Goal: Task Accomplishment & Management: Use online tool/utility

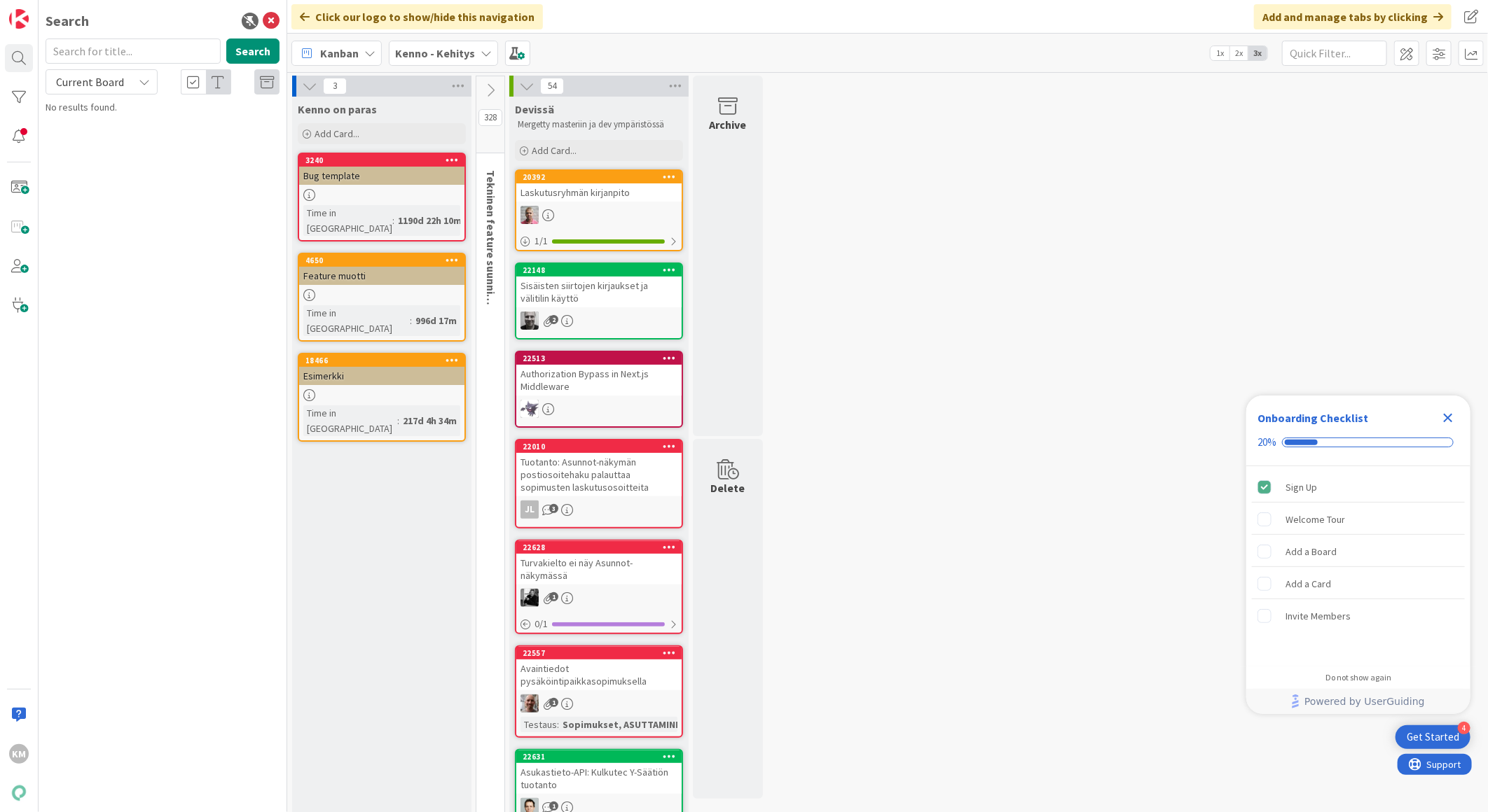
click at [468, 56] on b "Kenno - Kehitys" at bounding box center [435, 53] width 80 height 14
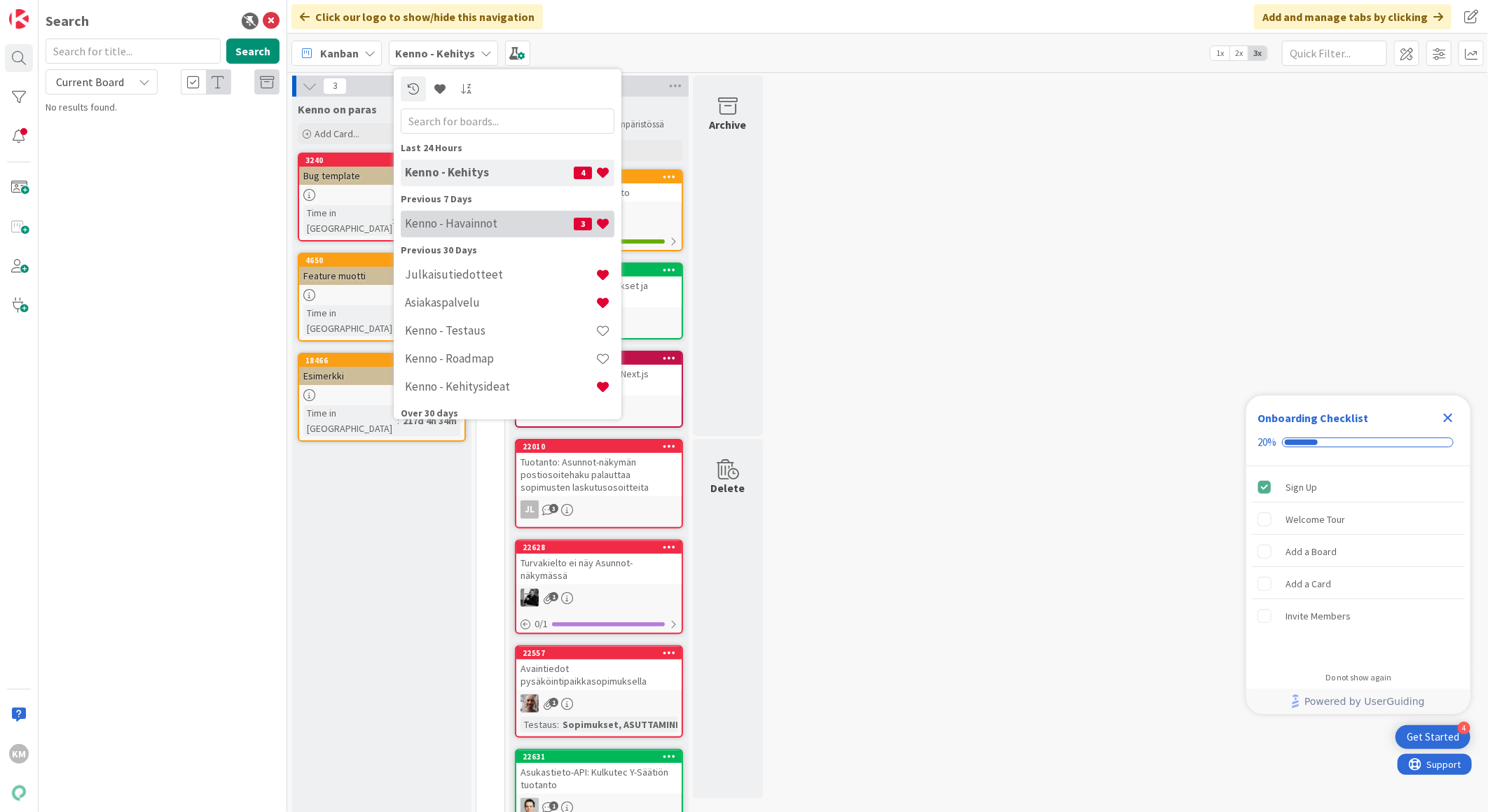
click at [464, 227] on h4 "Kenno - Havainnot" at bounding box center [489, 223] width 168 height 14
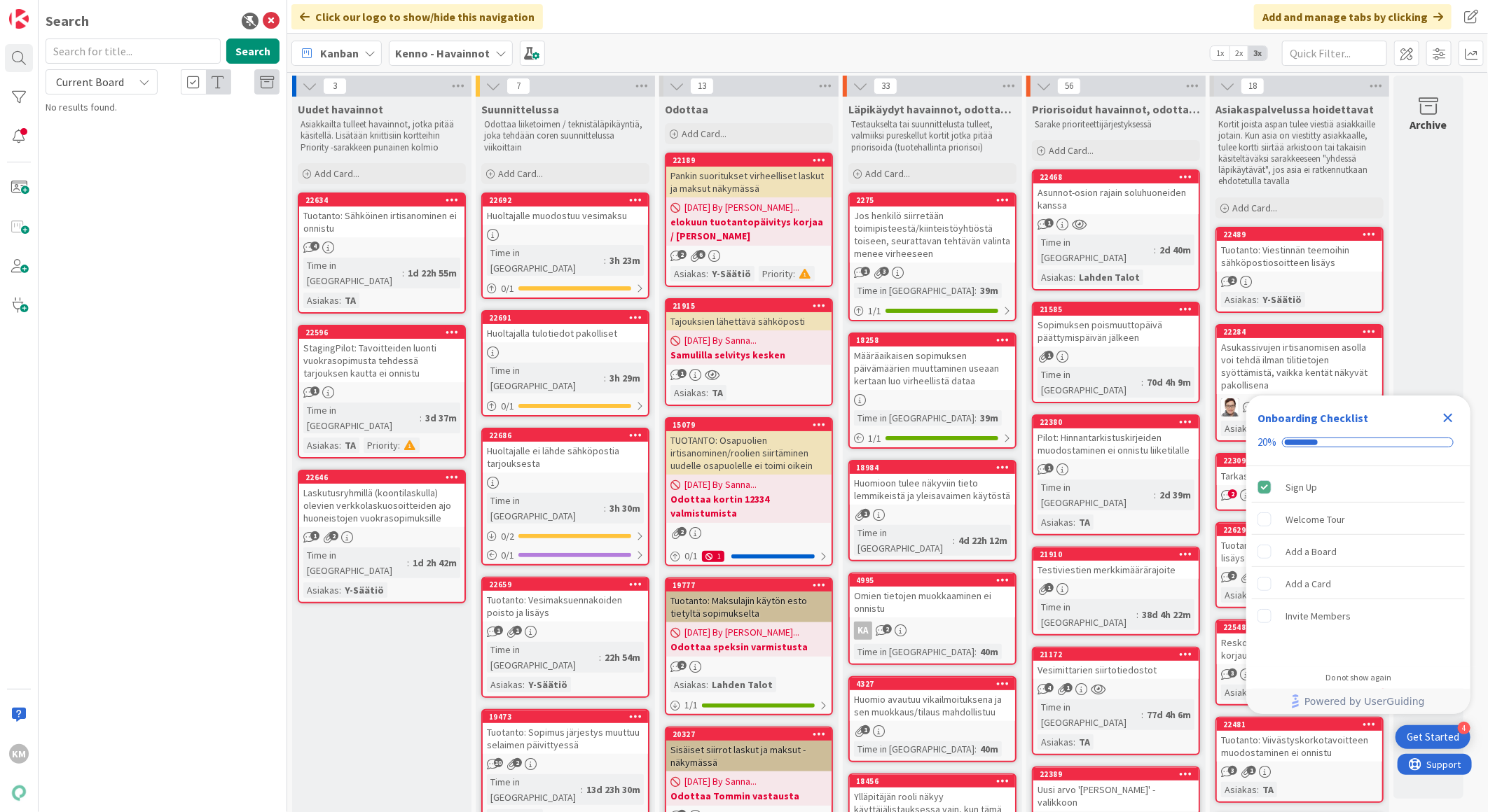
click at [1443, 417] on icon "Close Checklist" at bounding box center [1447, 418] width 16 height 16
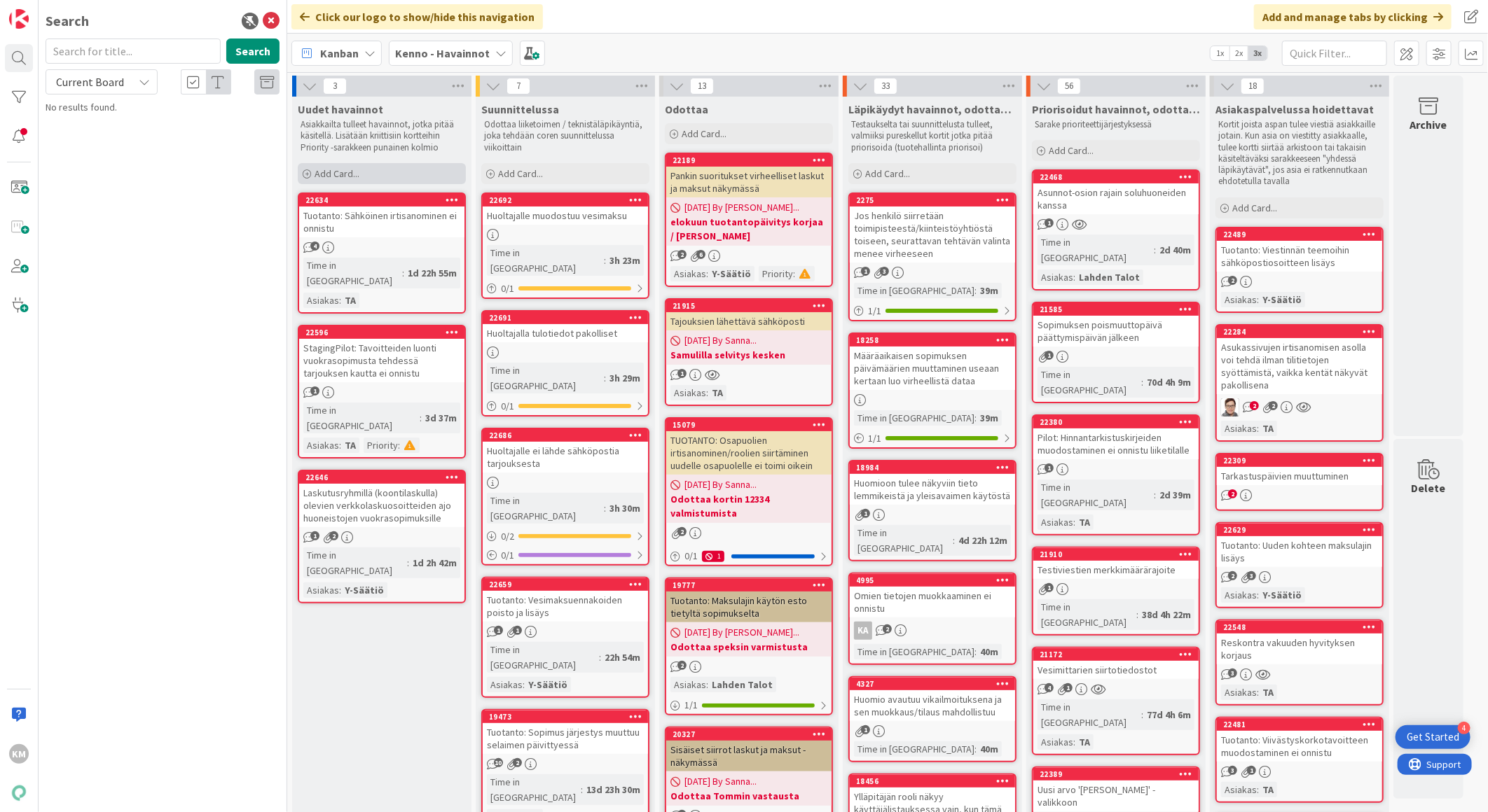
click at [378, 177] on div "Add Card..." at bounding box center [382, 173] width 168 height 21
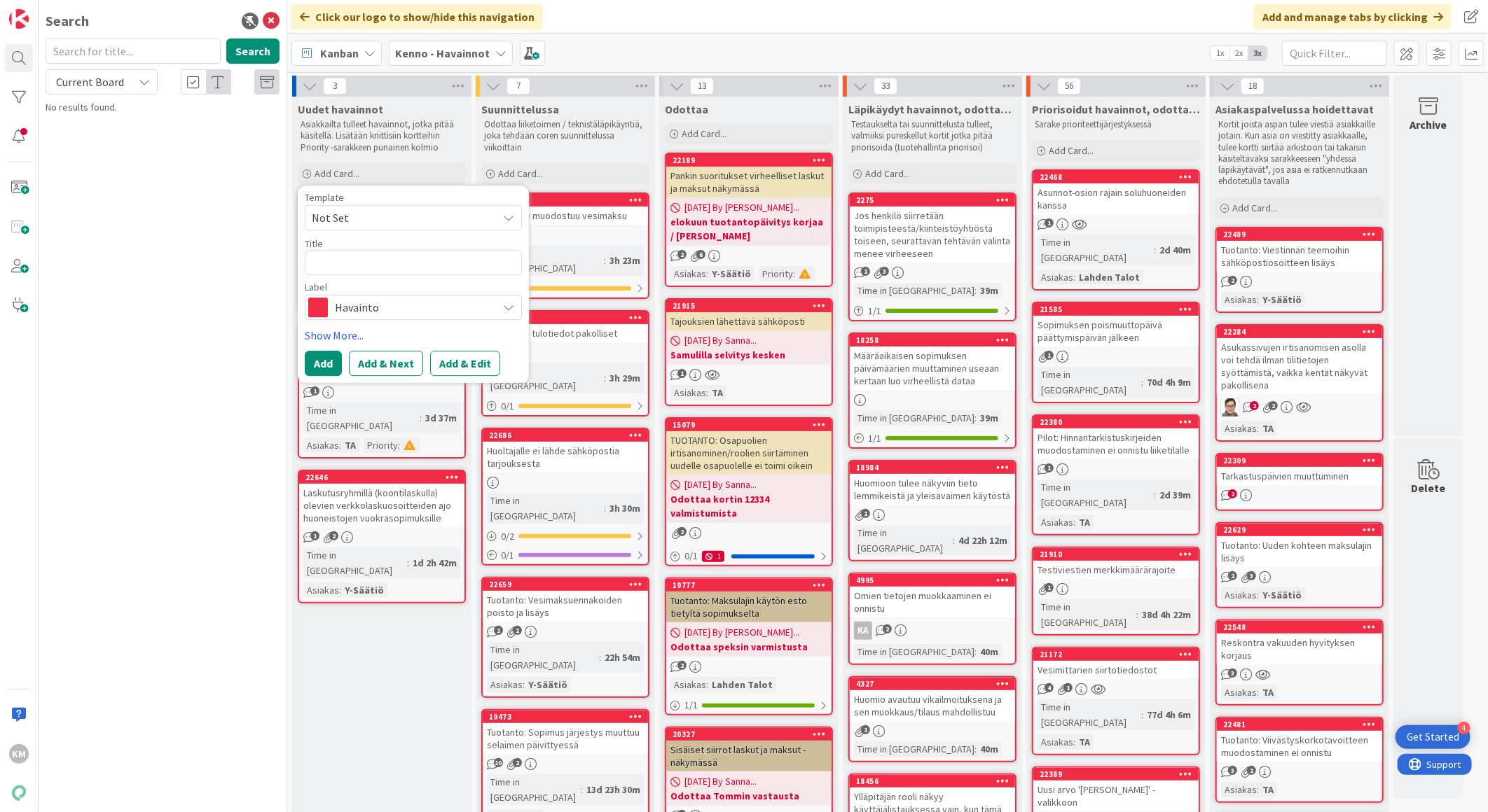
type textarea "x"
type textarea "saunamaksun lisääminen tavoitteisiin"
click at [456, 371] on button "Add & Edit" at bounding box center [464, 363] width 70 height 25
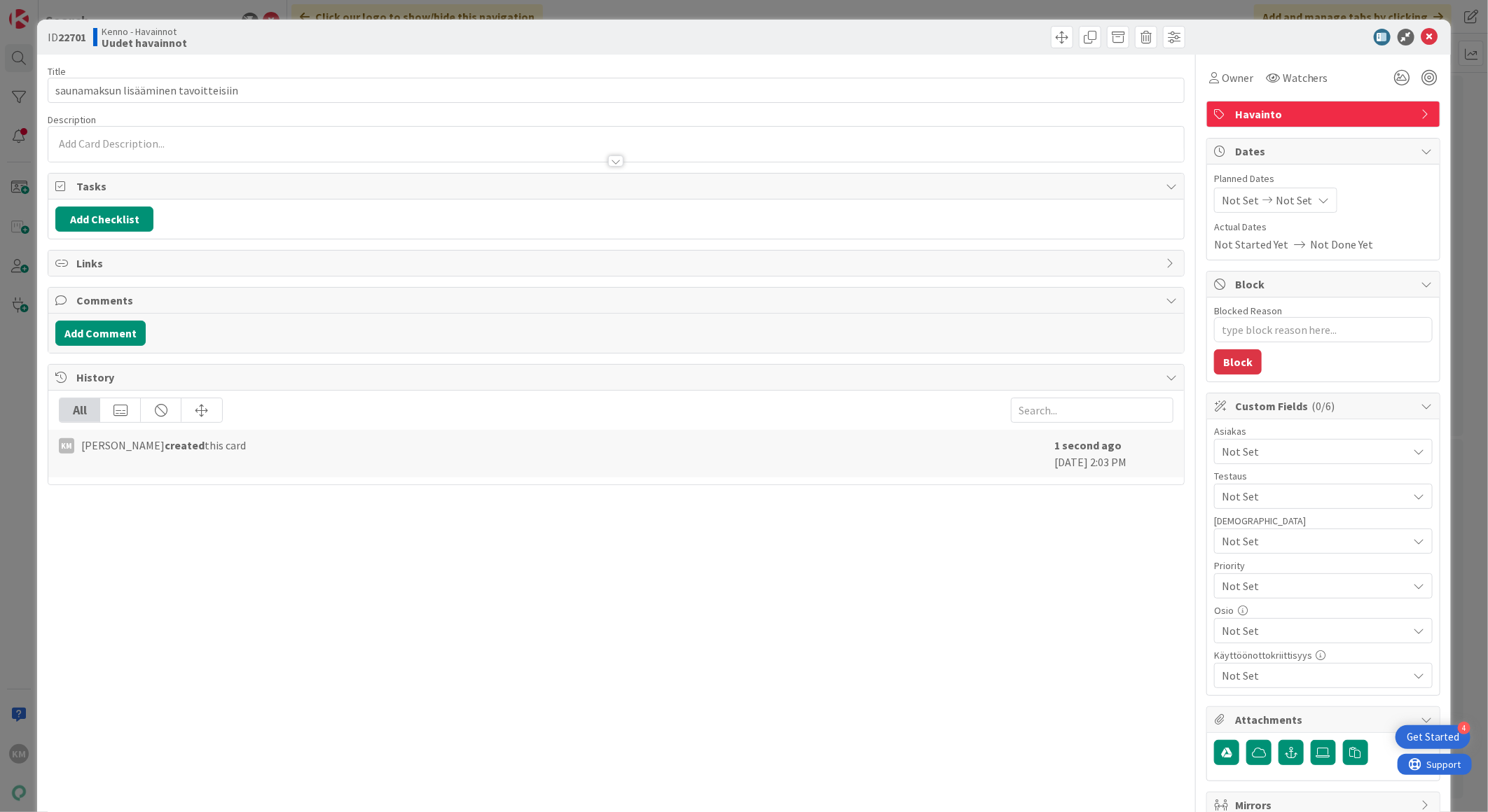
click at [111, 147] on div at bounding box center [616, 155] width 1136 height 15
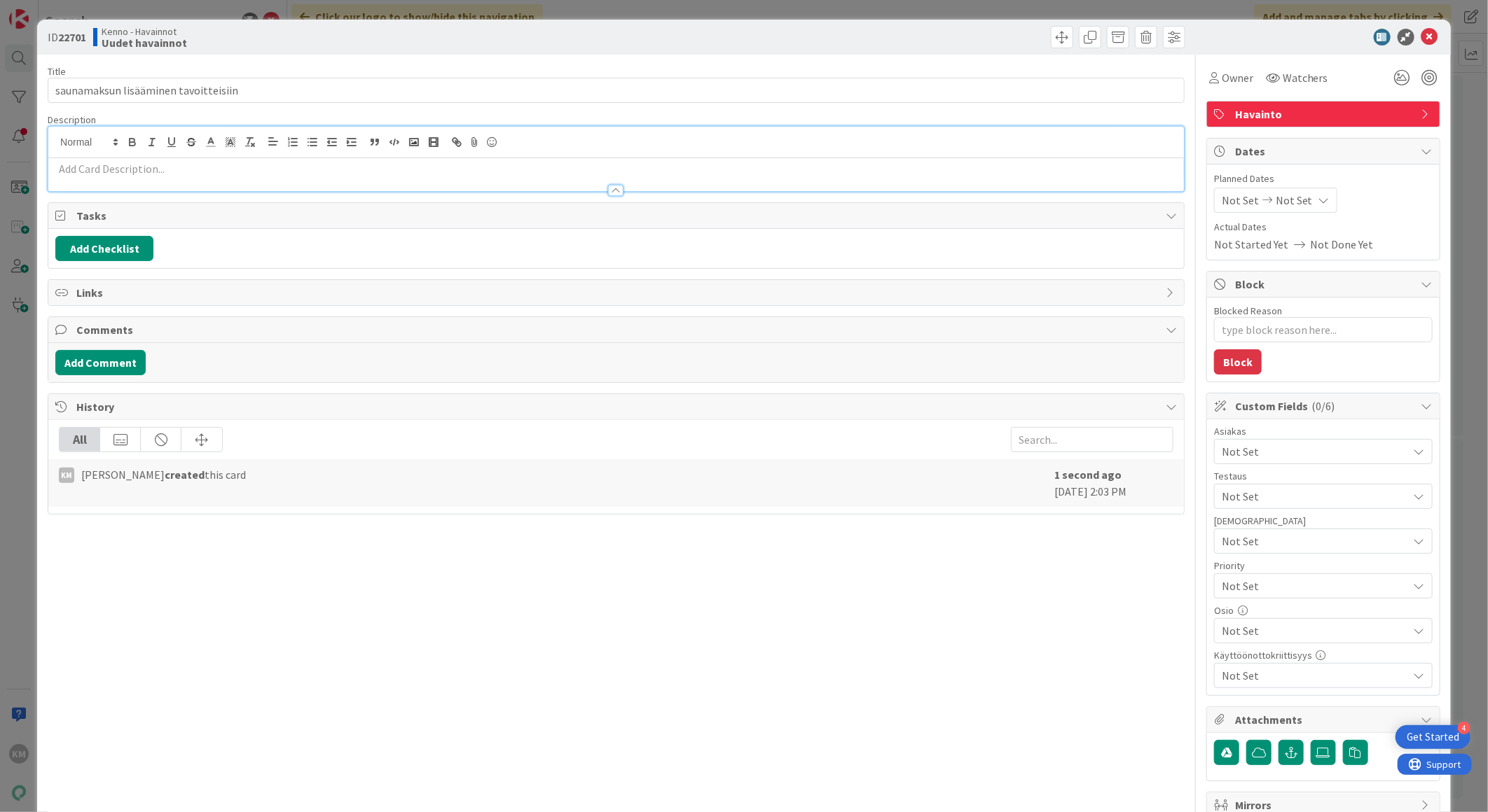
click at [92, 168] on p at bounding box center [616, 169] width 1121 height 16
paste div
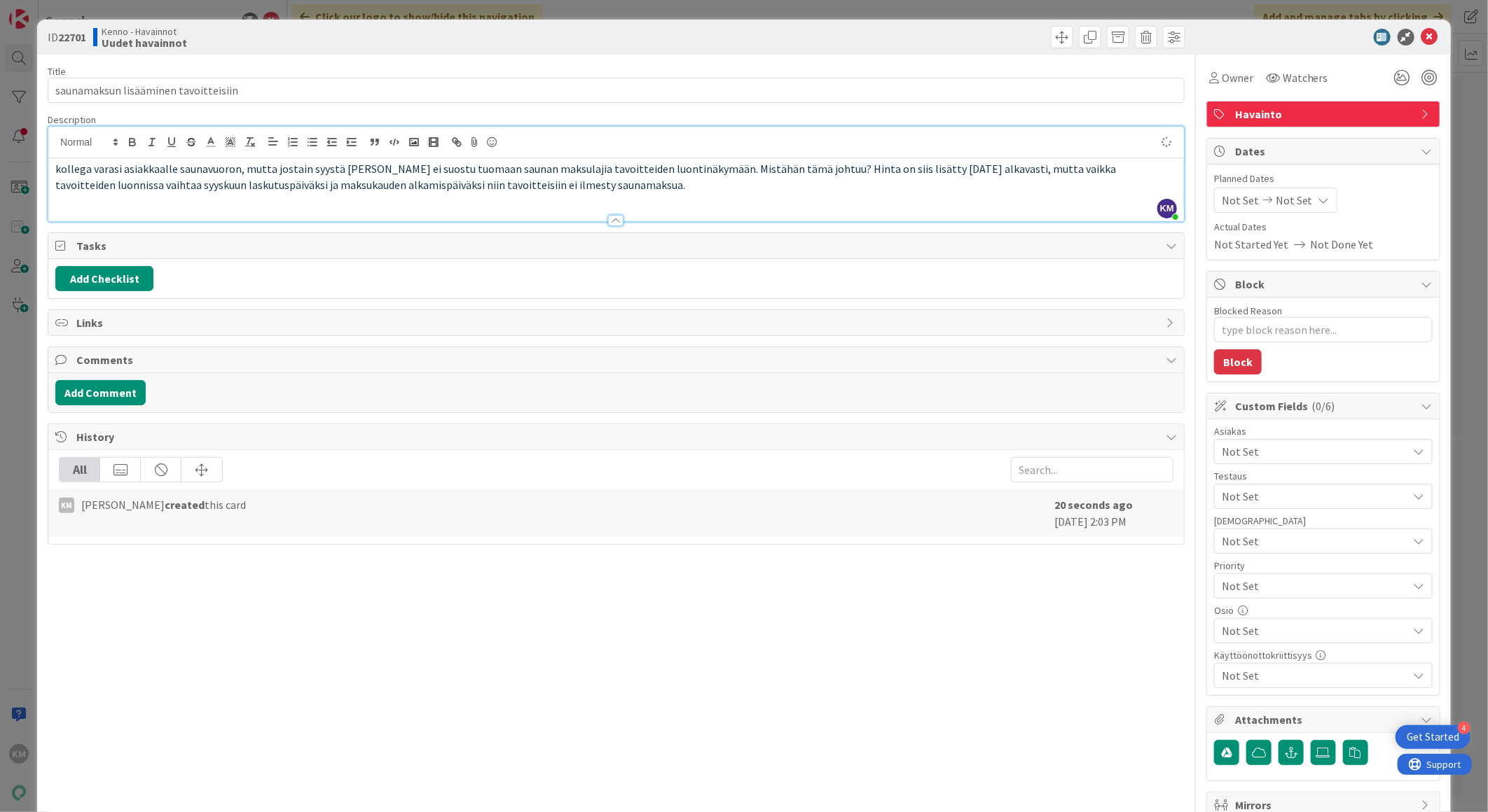
type textarea "x"
click at [60, 169] on span "kollega varasi asiakkaalle saunavuoron, mutta jostain syystä [PERSON_NAME] ei s…" at bounding box center [586, 177] width 1063 height 30
click at [52, 166] on div "Kollega varasi asiakkaalle saunavuoron, mutta jostain syystä [PERSON_NAME] ei s…" at bounding box center [616, 189] width 1136 height 63
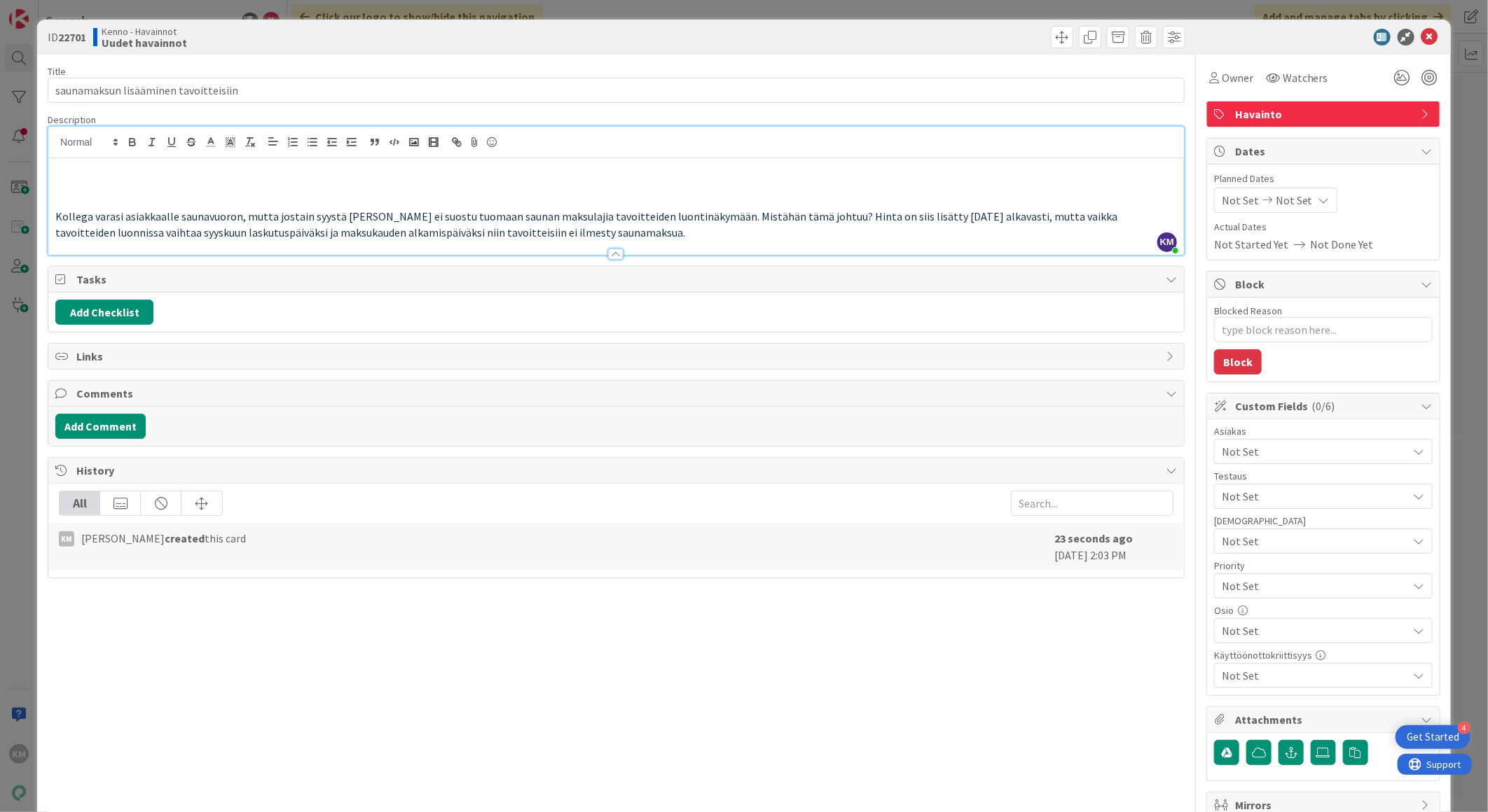
click at [66, 168] on p at bounding box center [616, 169] width 1121 height 16
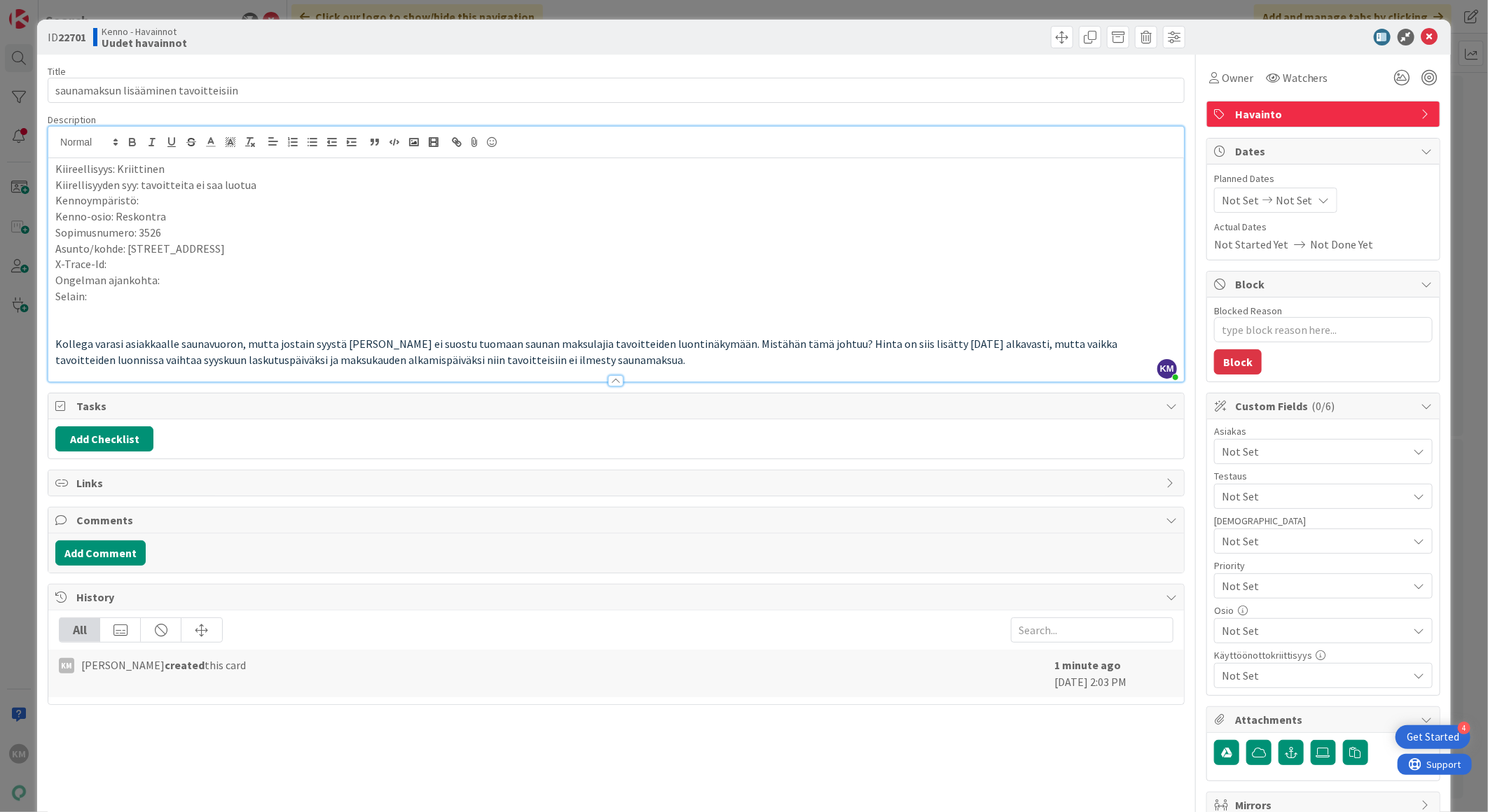
click at [58, 326] on p at bounding box center [616, 328] width 1121 height 16
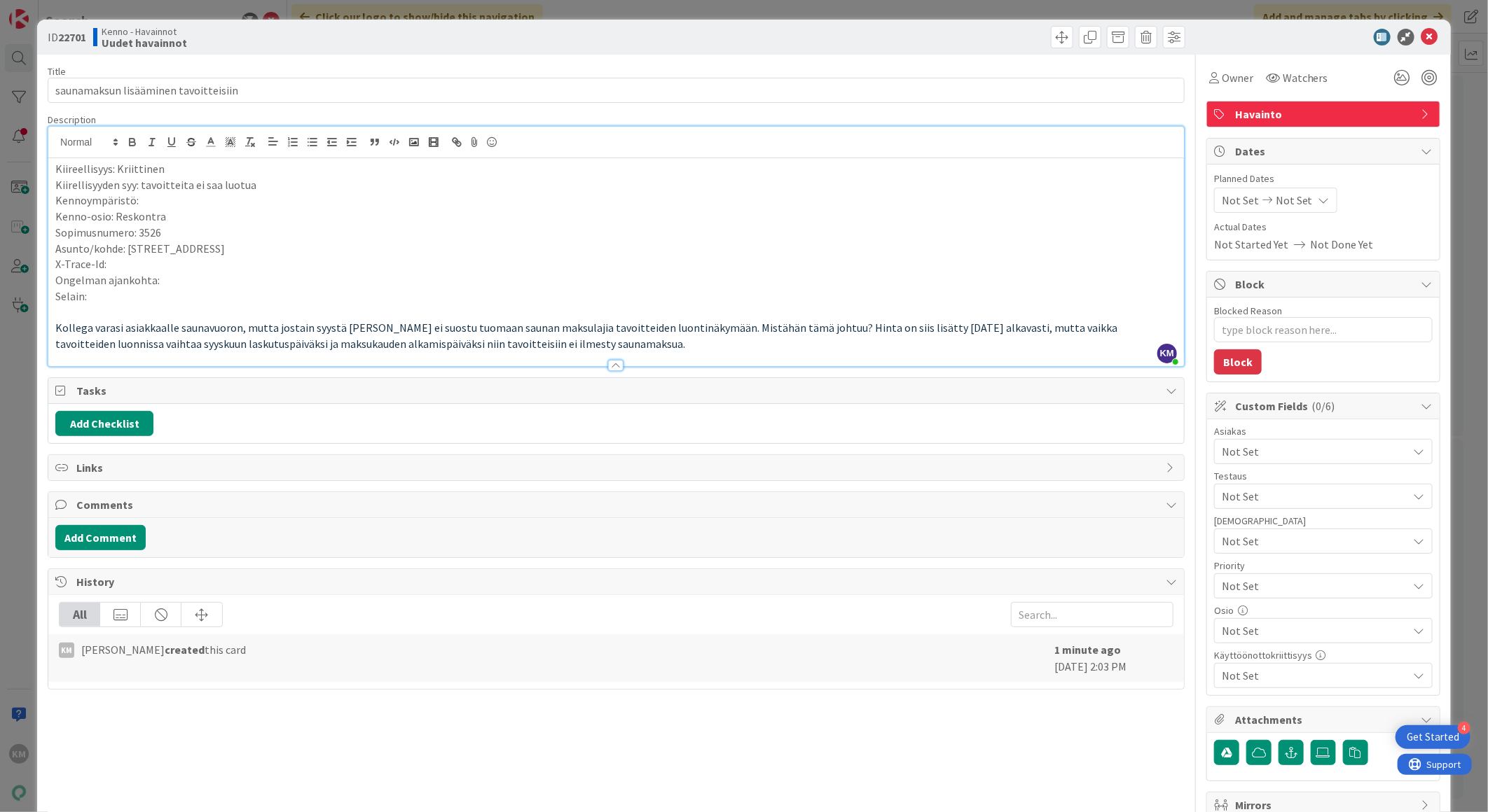
click at [586, 341] on p "Kollega varasi asiakkaalle saunavuoron, mutta jostain syystä [PERSON_NAME] ei s…" at bounding box center [616, 335] width 1121 height 32
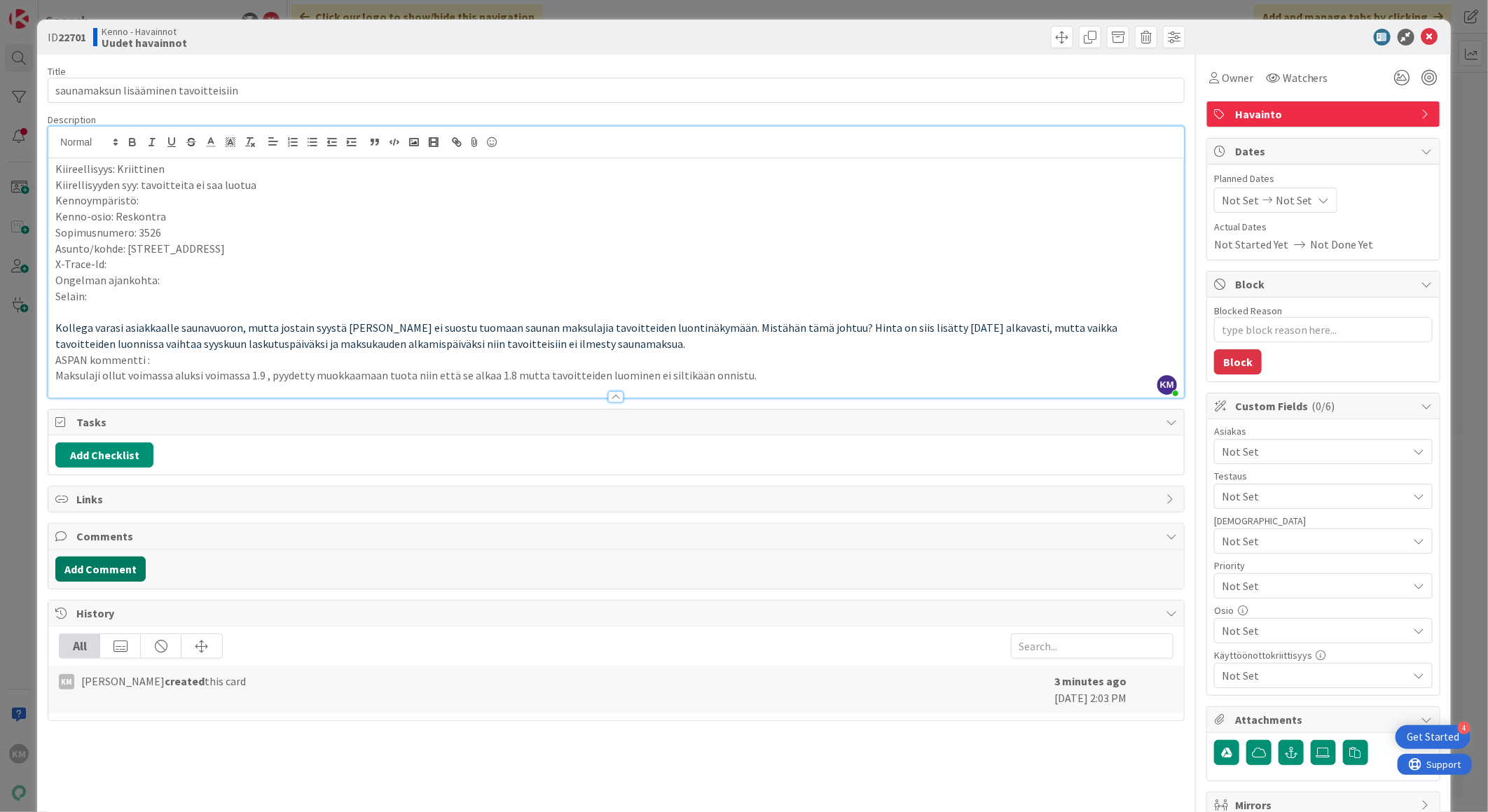
click at [87, 563] on button "Add Comment" at bounding box center [100, 569] width 90 height 25
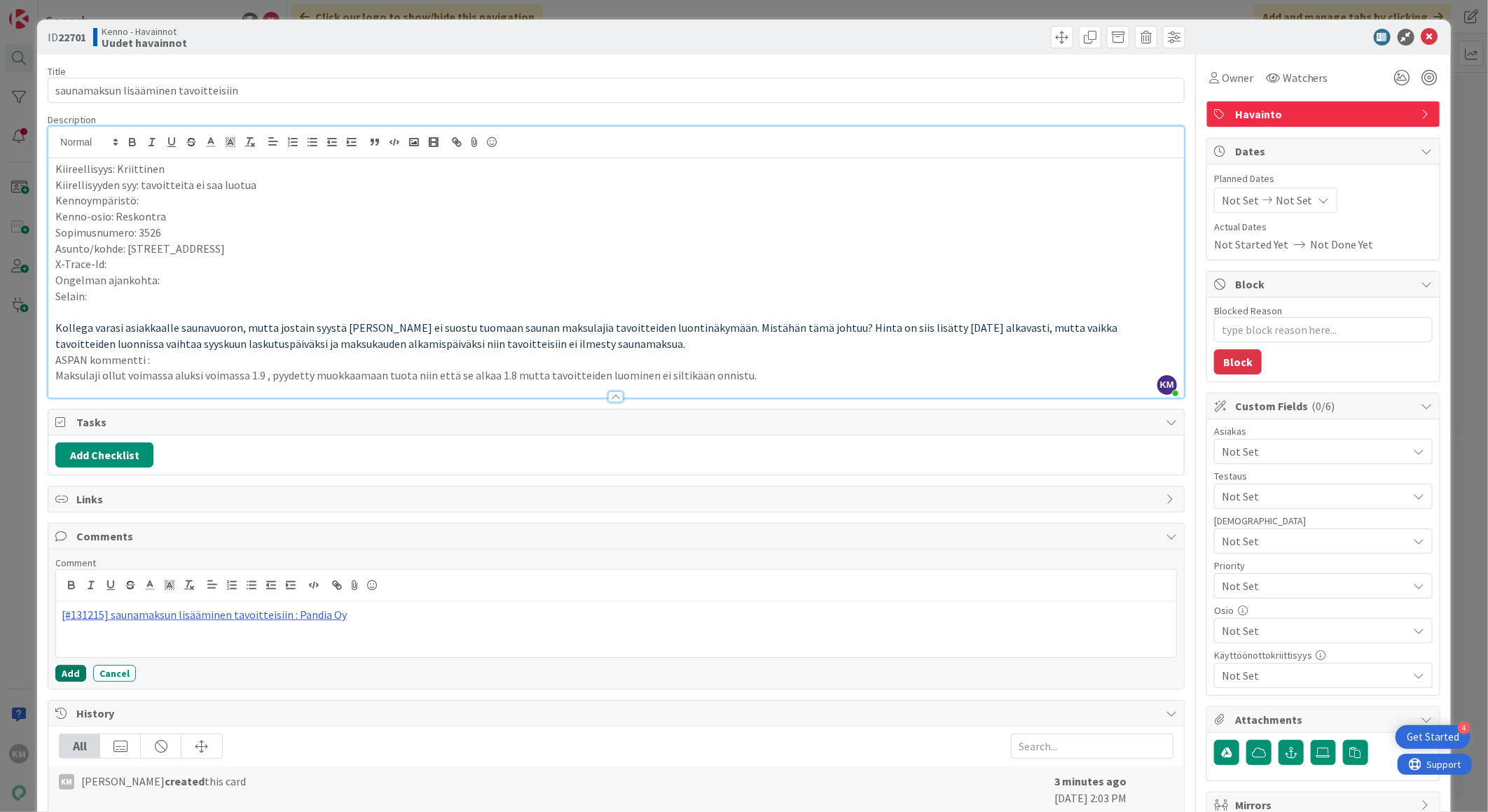
click at [71, 672] on button "Add" at bounding box center [71, 674] width 31 height 16
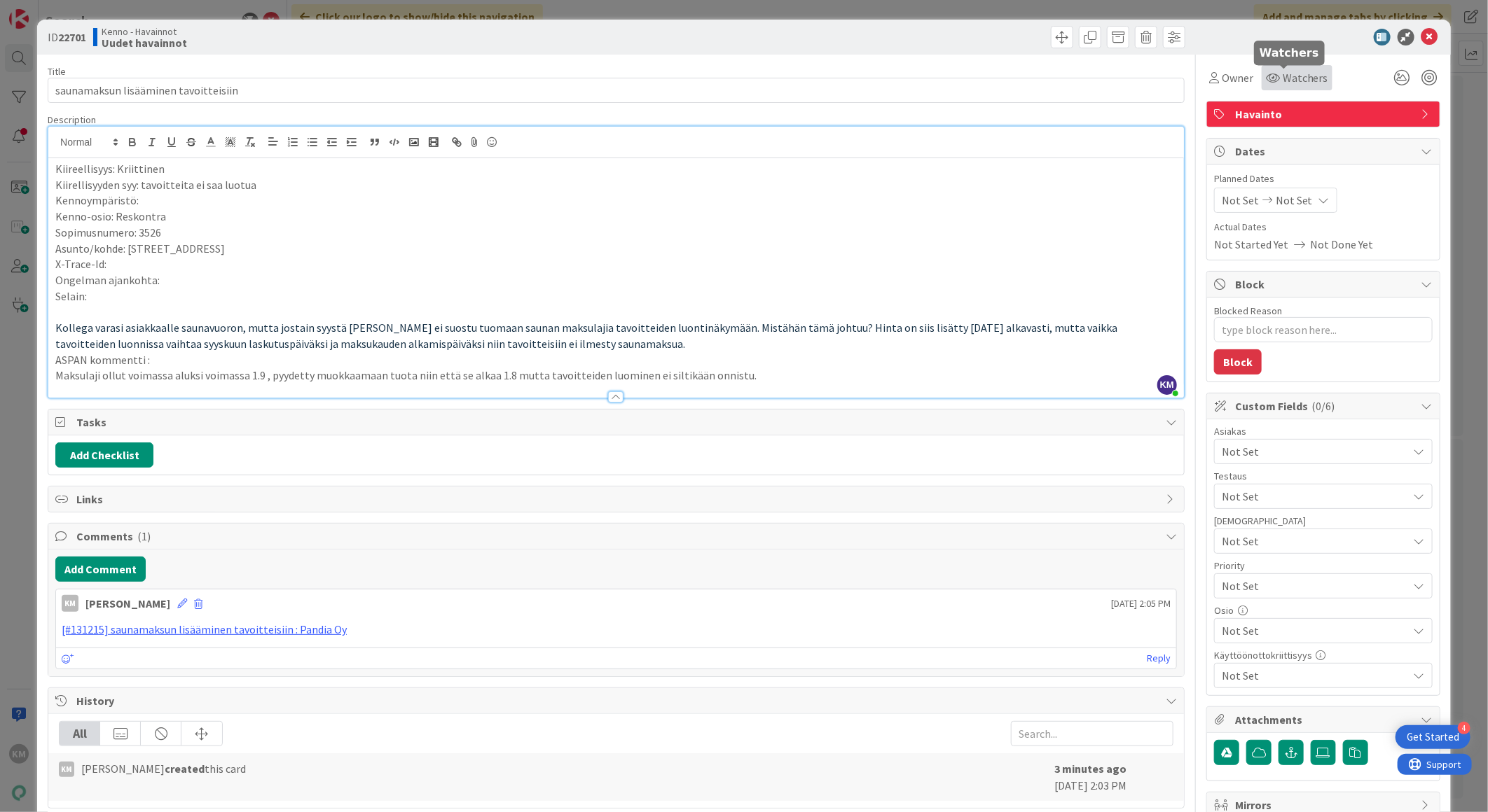
click at [1301, 81] on span "Watchers" at bounding box center [1305, 77] width 46 height 16
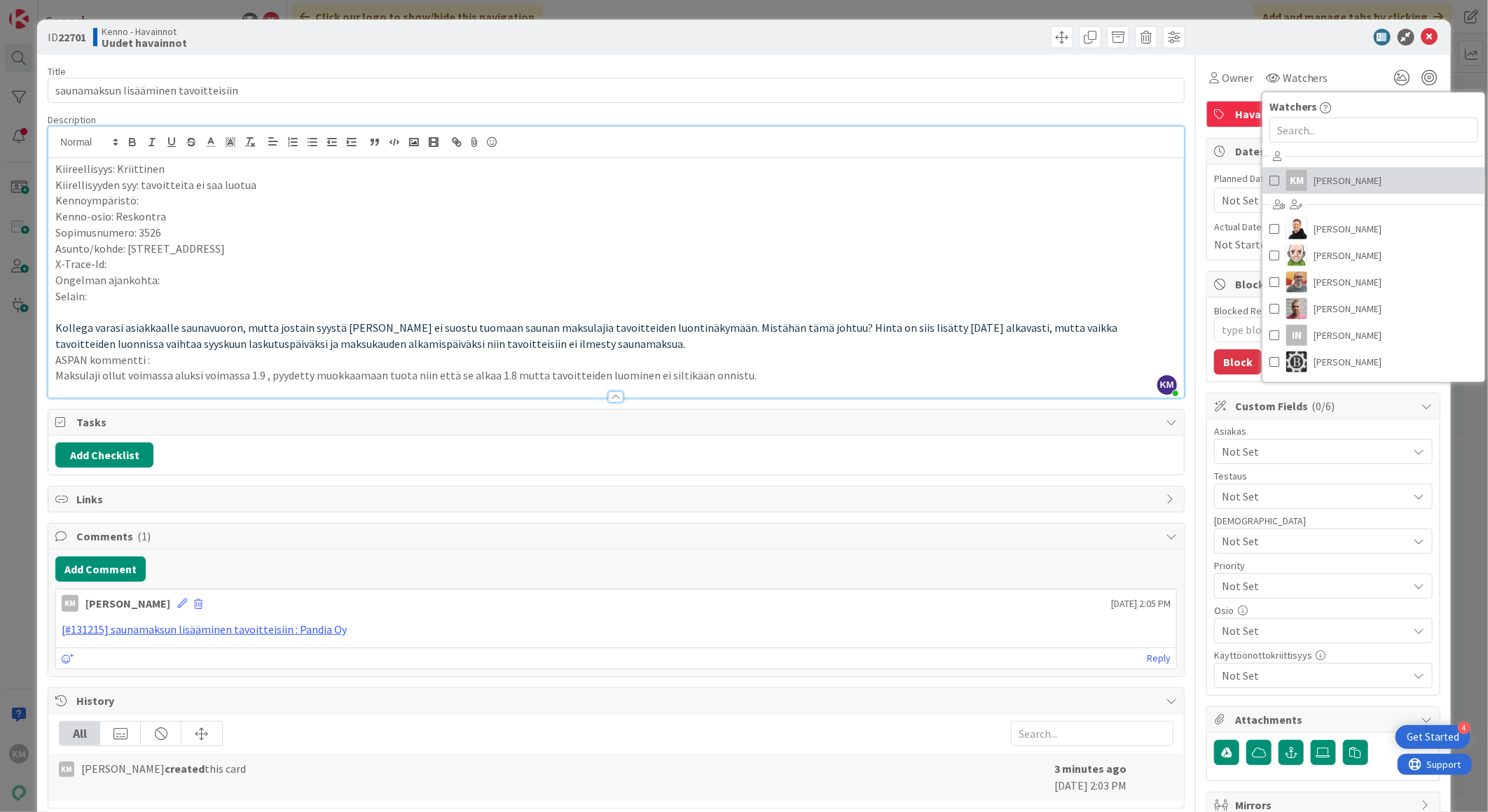
drag, startPoint x: 1317, startPoint y: 187, endPoint x: 1320, endPoint y: 157, distance: 30.1
click at [1317, 187] on span "[PERSON_NAME]" at bounding box center [1348, 180] width 68 height 21
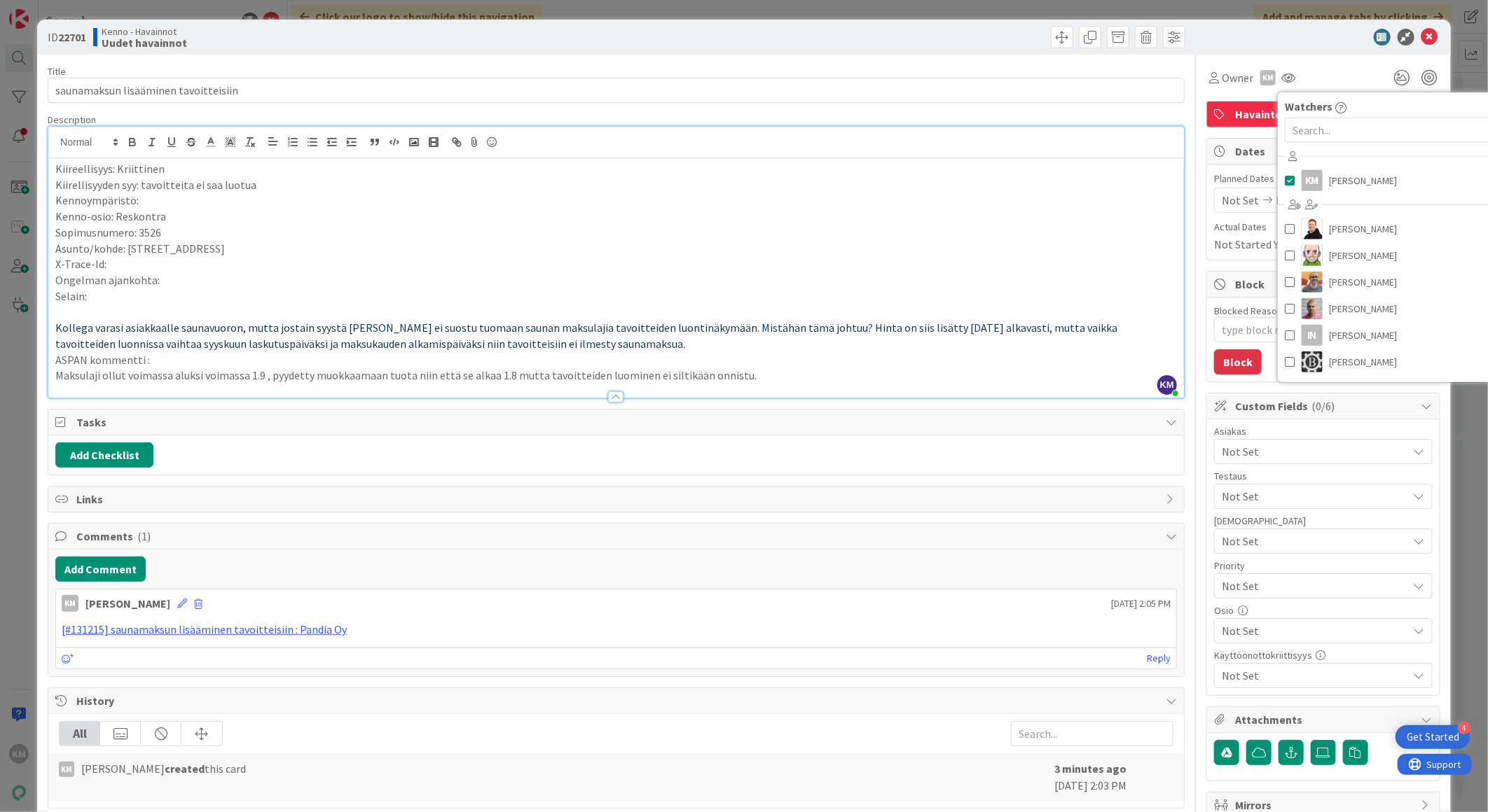
click at [1326, 44] on div at bounding box center [1316, 37] width 248 height 16
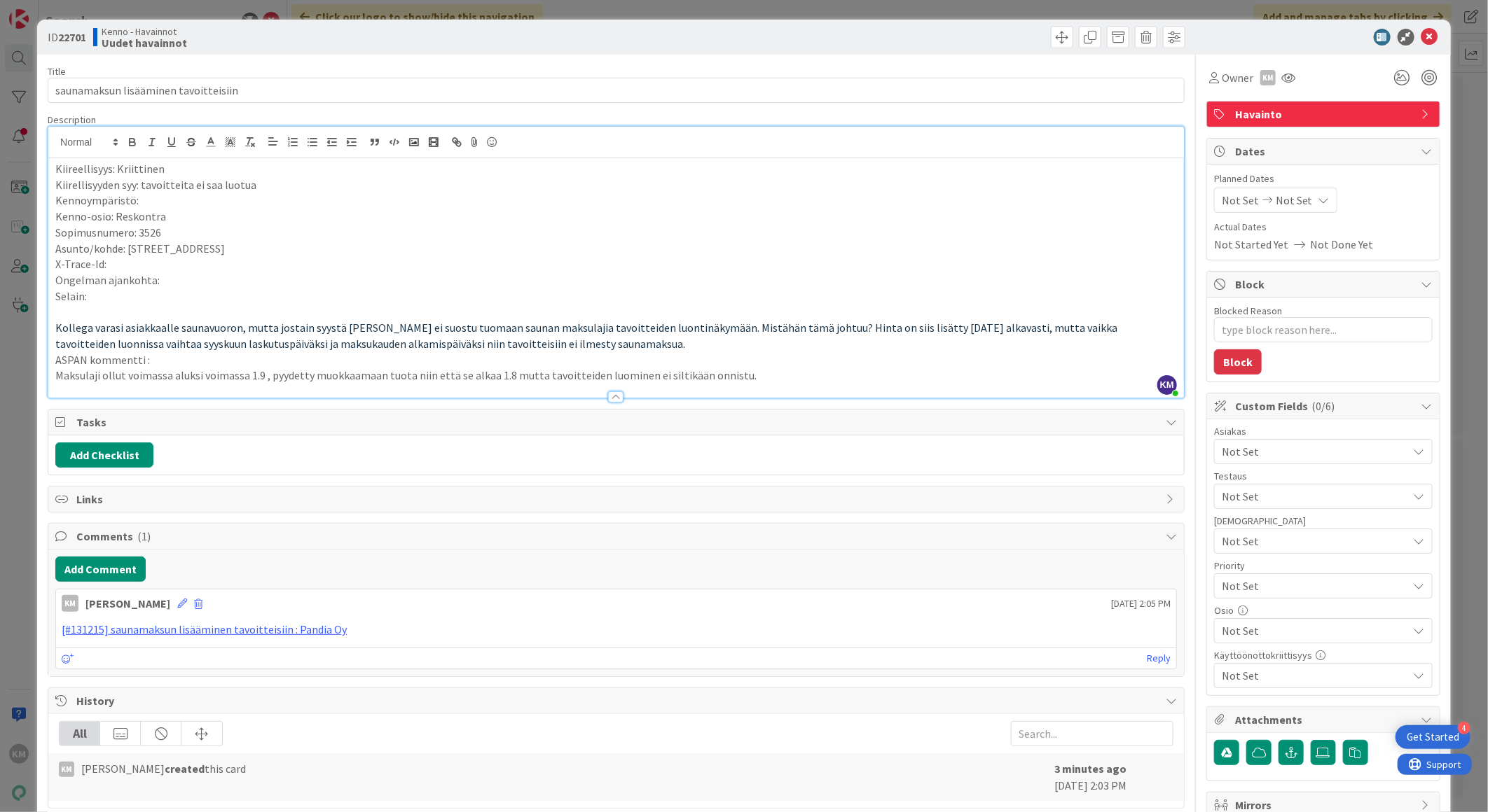
click at [1272, 451] on span "Not Set" at bounding box center [1314, 452] width 187 height 16
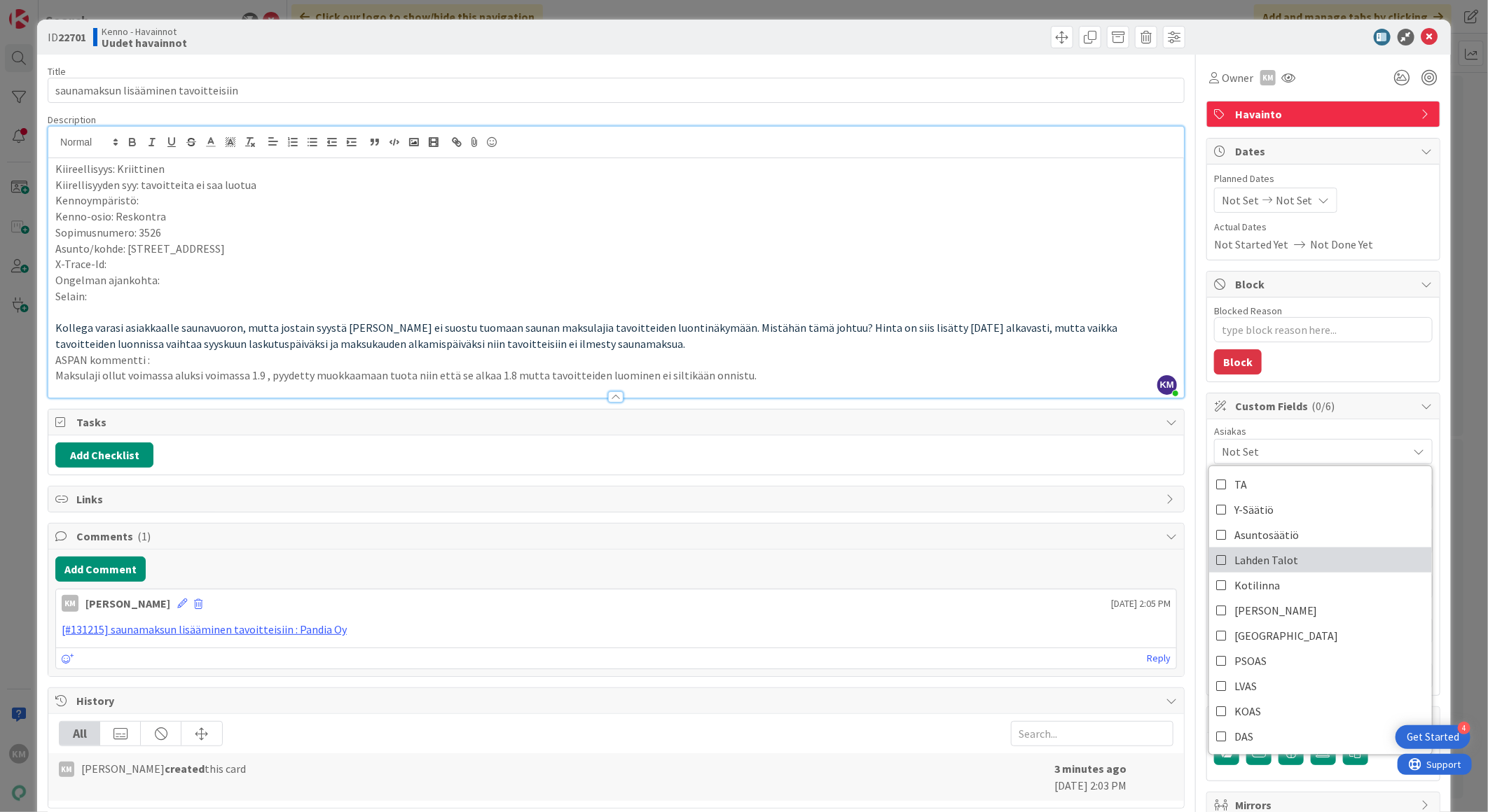
click at [1270, 555] on span "Lahden Talot" at bounding box center [1266, 560] width 64 height 21
click at [1328, 76] on div "Owner KM Watchers KM [PERSON_NAME] [PERSON_NAME] [PERSON_NAME] [PERSON_NAME] [P…" at bounding box center [1322, 78] width 234 height 25
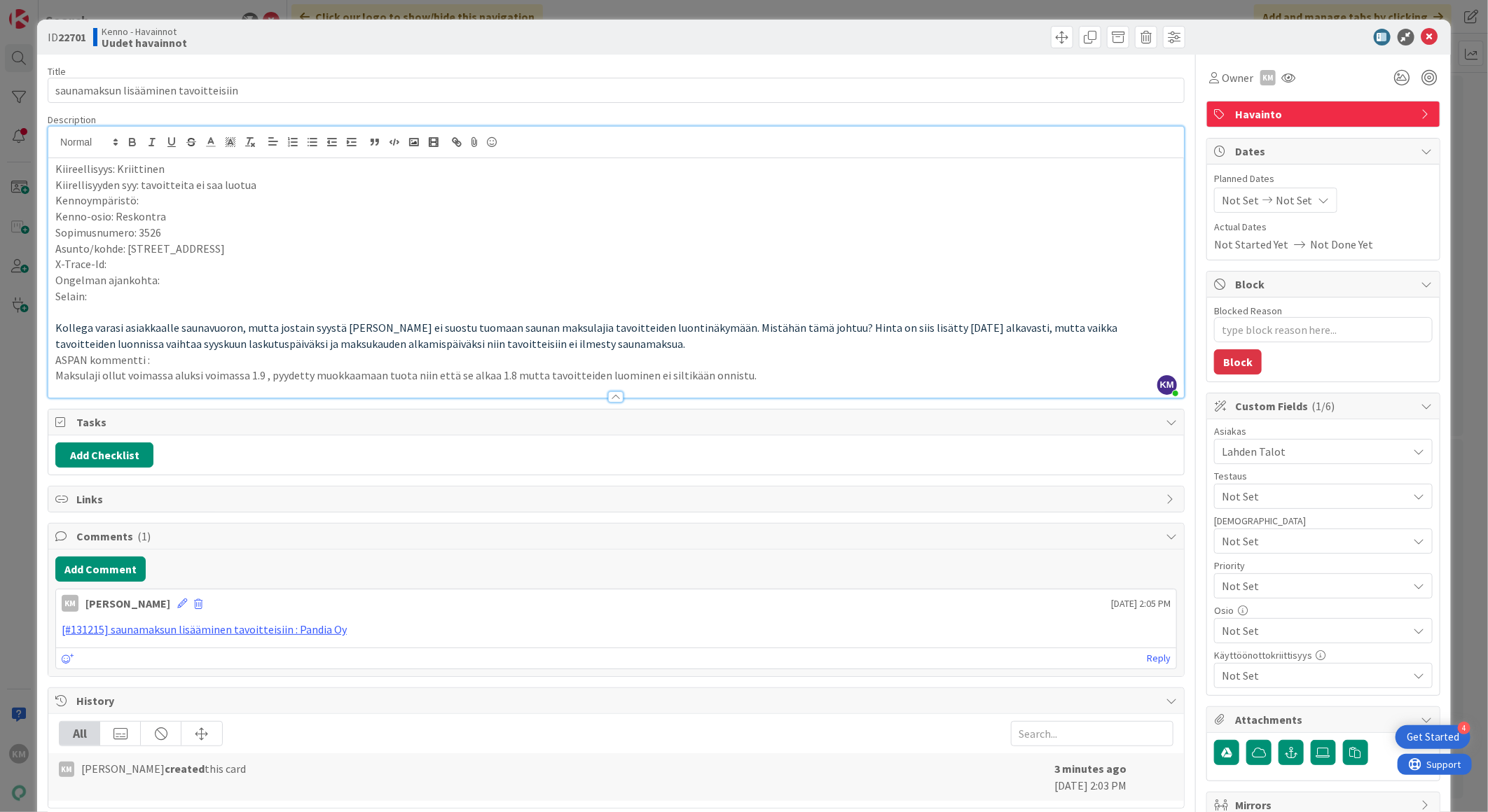
click at [74, 38] on b "22701" at bounding box center [72, 36] width 28 height 14
copy b "22701"
click at [1421, 42] on icon at bounding box center [1429, 37] width 16 height 16
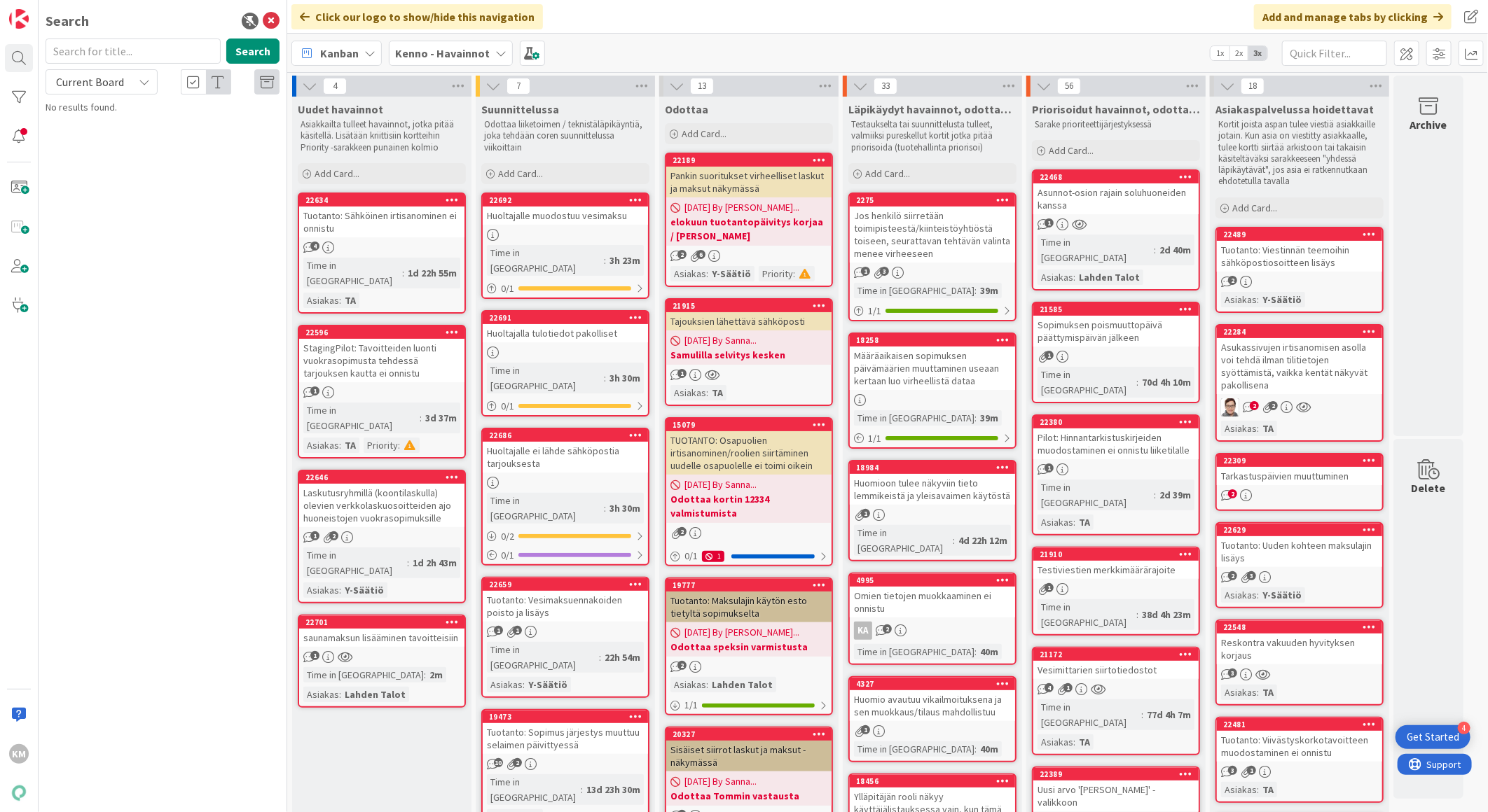
click at [1315, 362] on div "Asukassivujen irtisanomisen asolla voi tehdä ilman tilitietojen syöttämistä, va…" at bounding box center [1299, 366] width 166 height 56
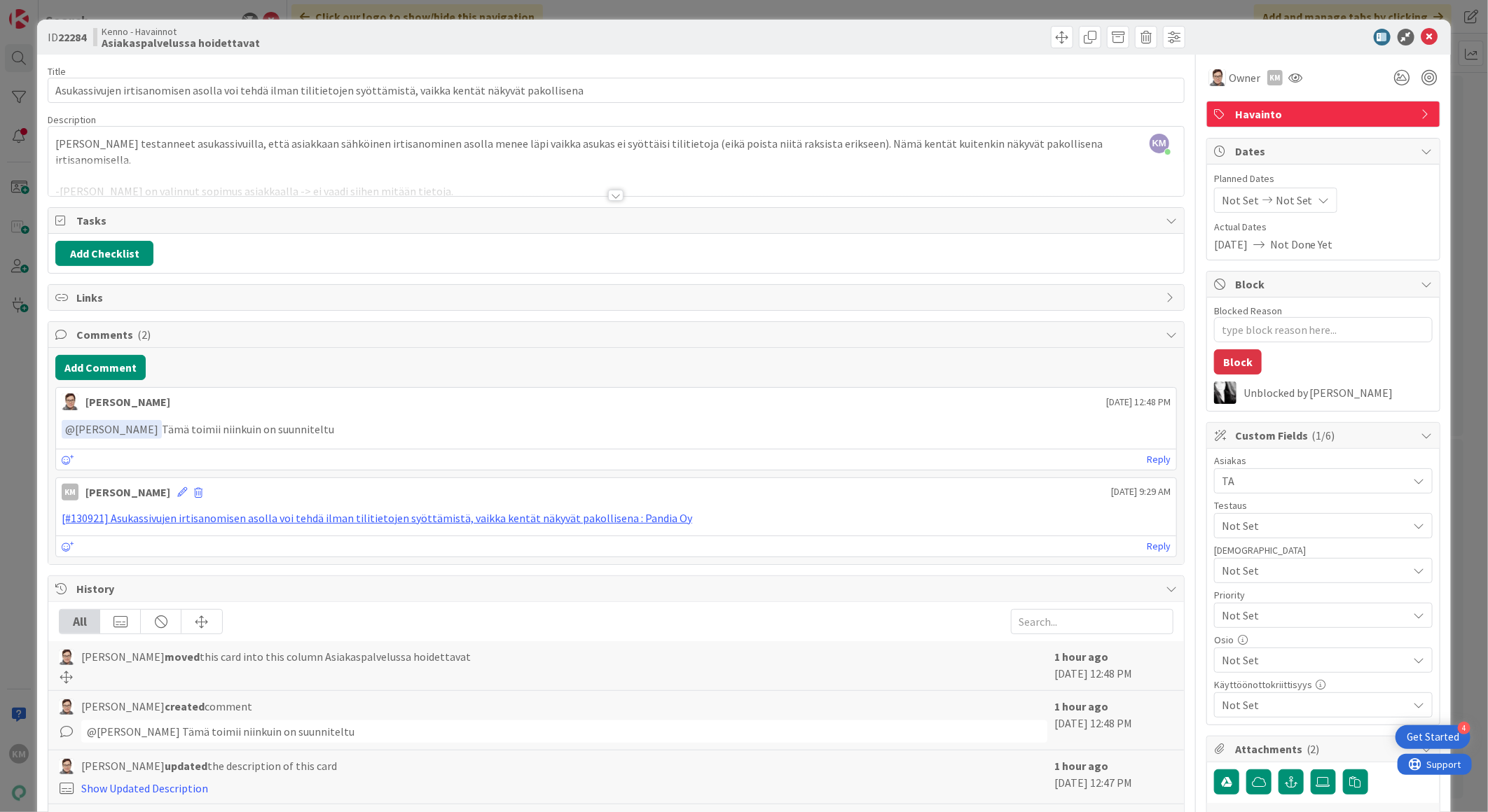
click at [608, 196] on div at bounding box center [616, 195] width 15 height 11
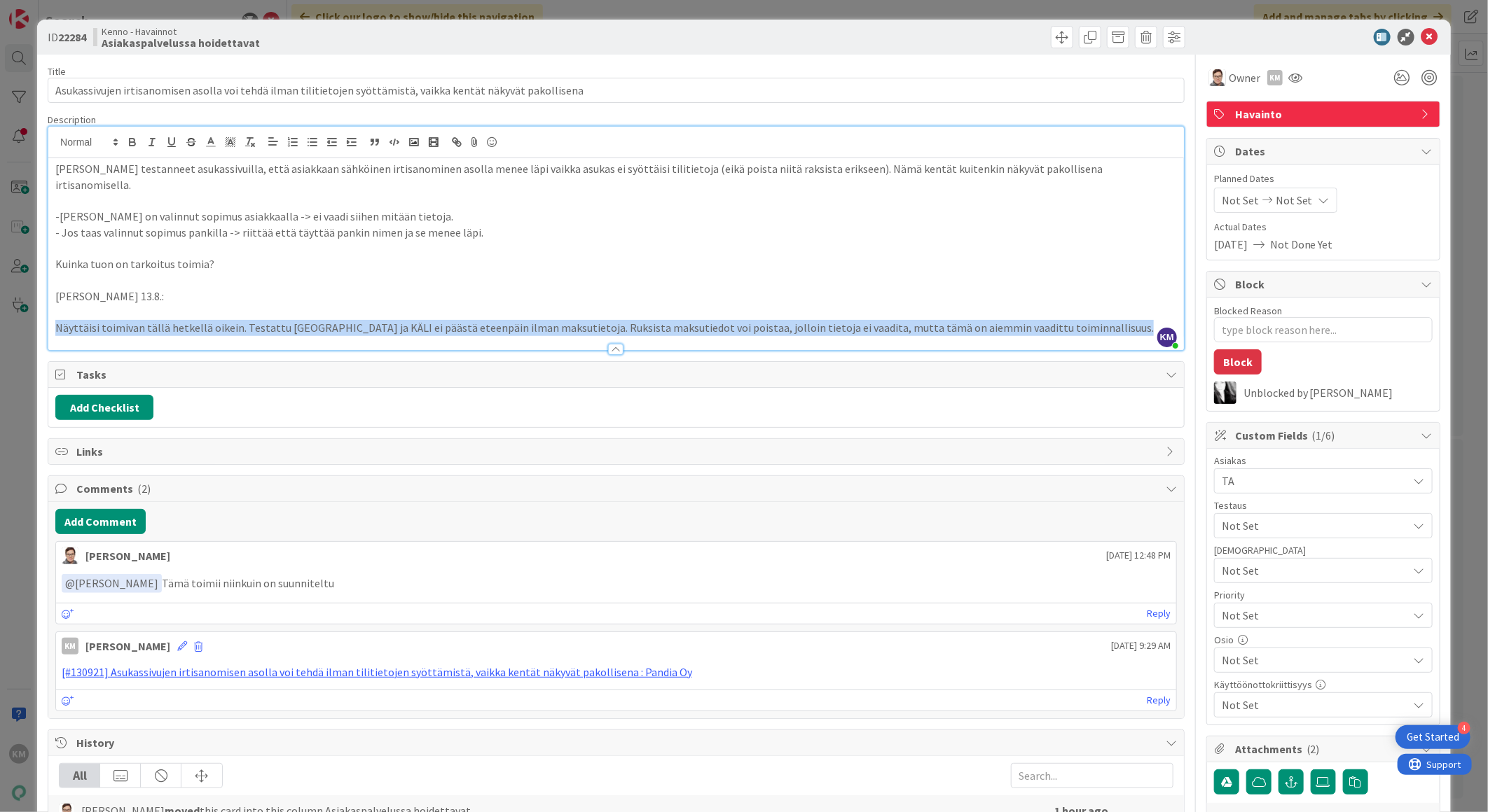
drag, startPoint x: 53, startPoint y: 308, endPoint x: 1107, endPoint y: 325, distance: 1054.1
click at [1107, 325] on div "Description KM [PERSON_NAME] just joined Olemme testanneet asukassivuilla, että…" at bounding box center [616, 232] width 1136 height 238
copy p "Näyttäisi toimivan tällä hetkellä oikein. Testattu [GEOGRAPHIC_DATA] ja KÄLI ei…"
click at [464, 665] on link "[#130921] Asukassivujen irtisanomisen asolla voi tehdä ilman tilitietojen syött…" at bounding box center [377, 672] width 630 height 14
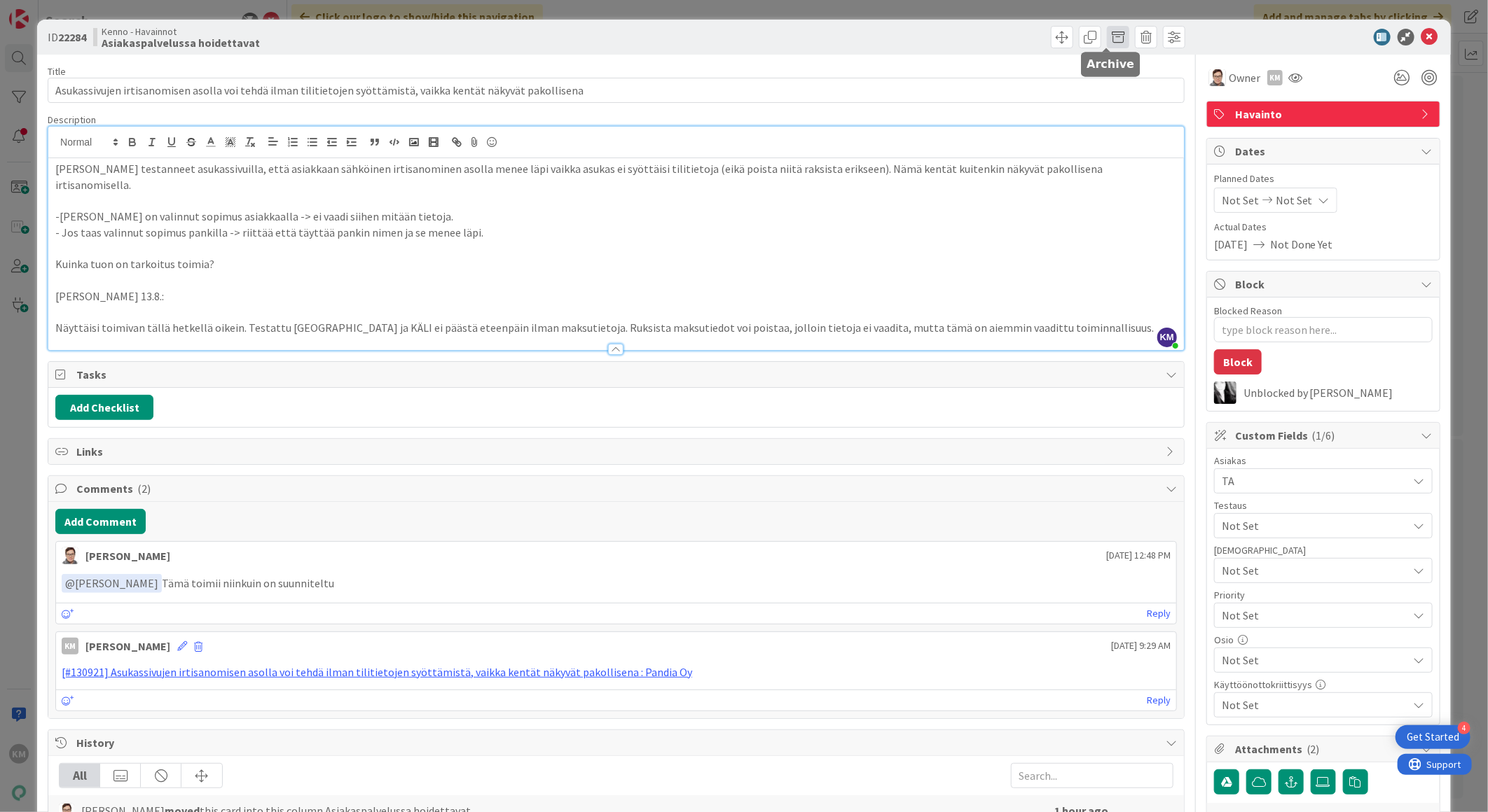
click at [1106, 40] on span at bounding box center [1117, 36] width 23 height 23
click at [1119, 101] on button "Archive" at bounding box center [1141, 103] width 56 height 25
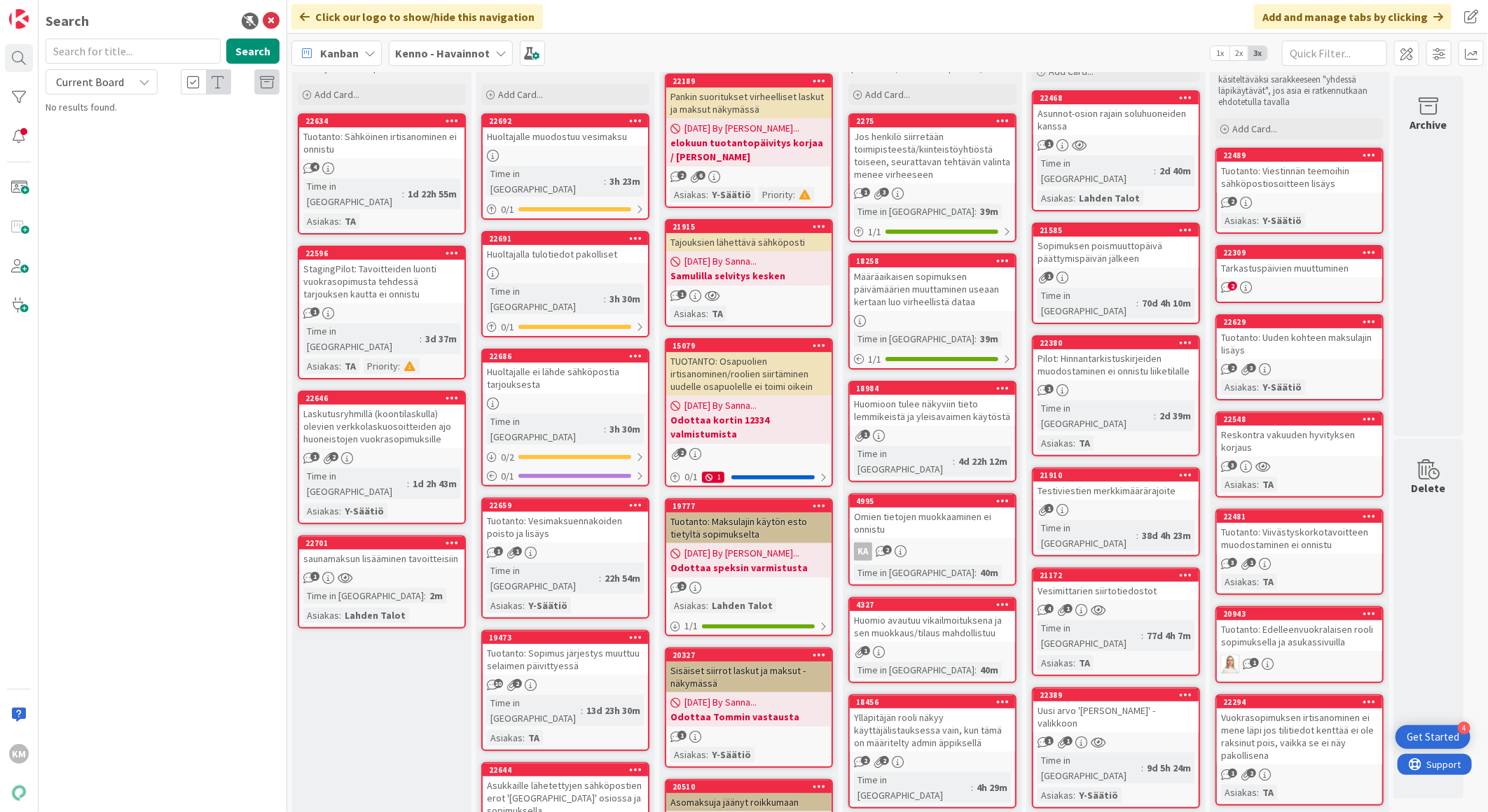
scroll to position [156, 0]
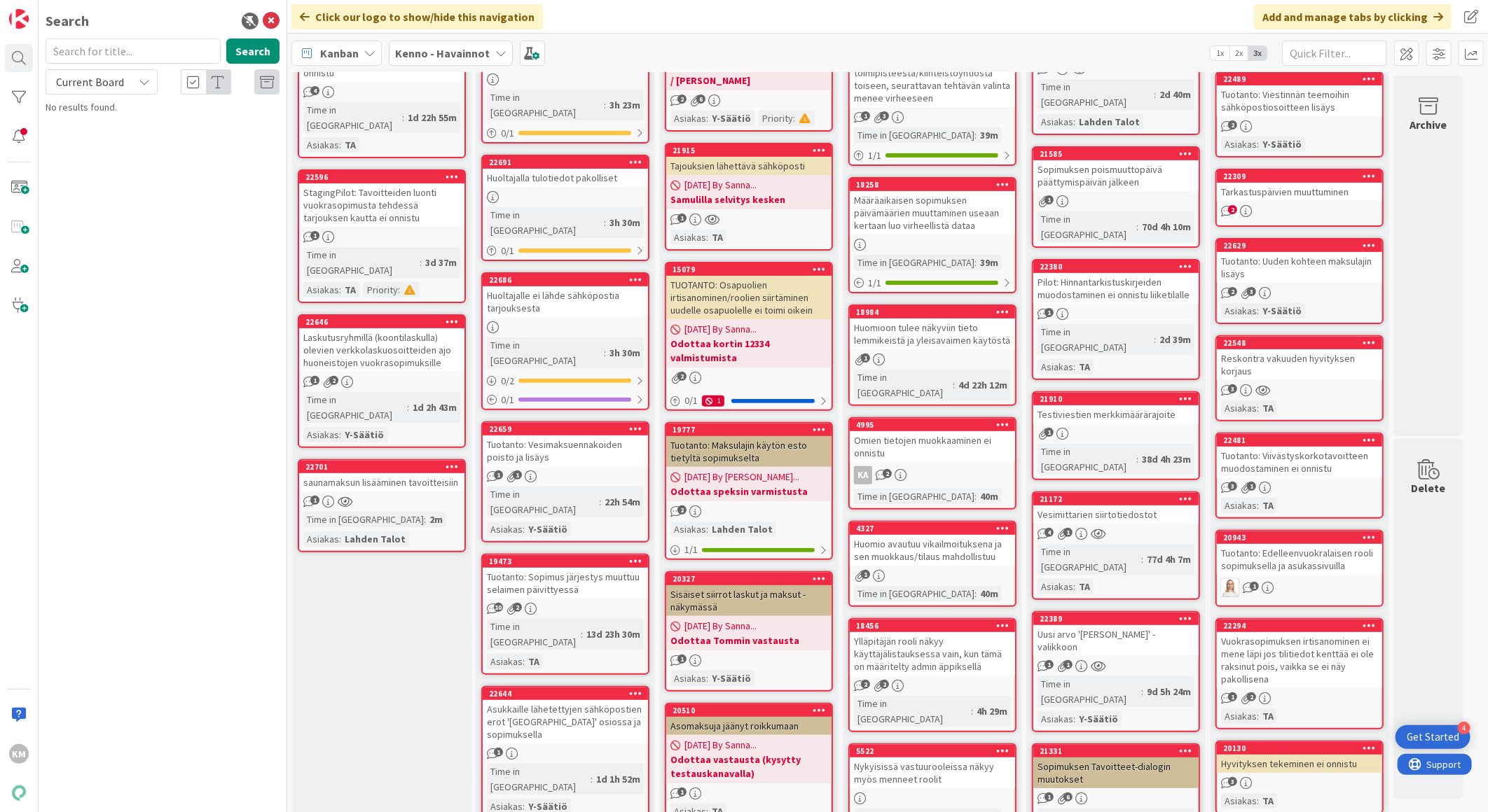
click at [1317, 360] on div "Reskontra vakuuden hyvityksen korjaus" at bounding box center [1299, 365] width 166 height 31
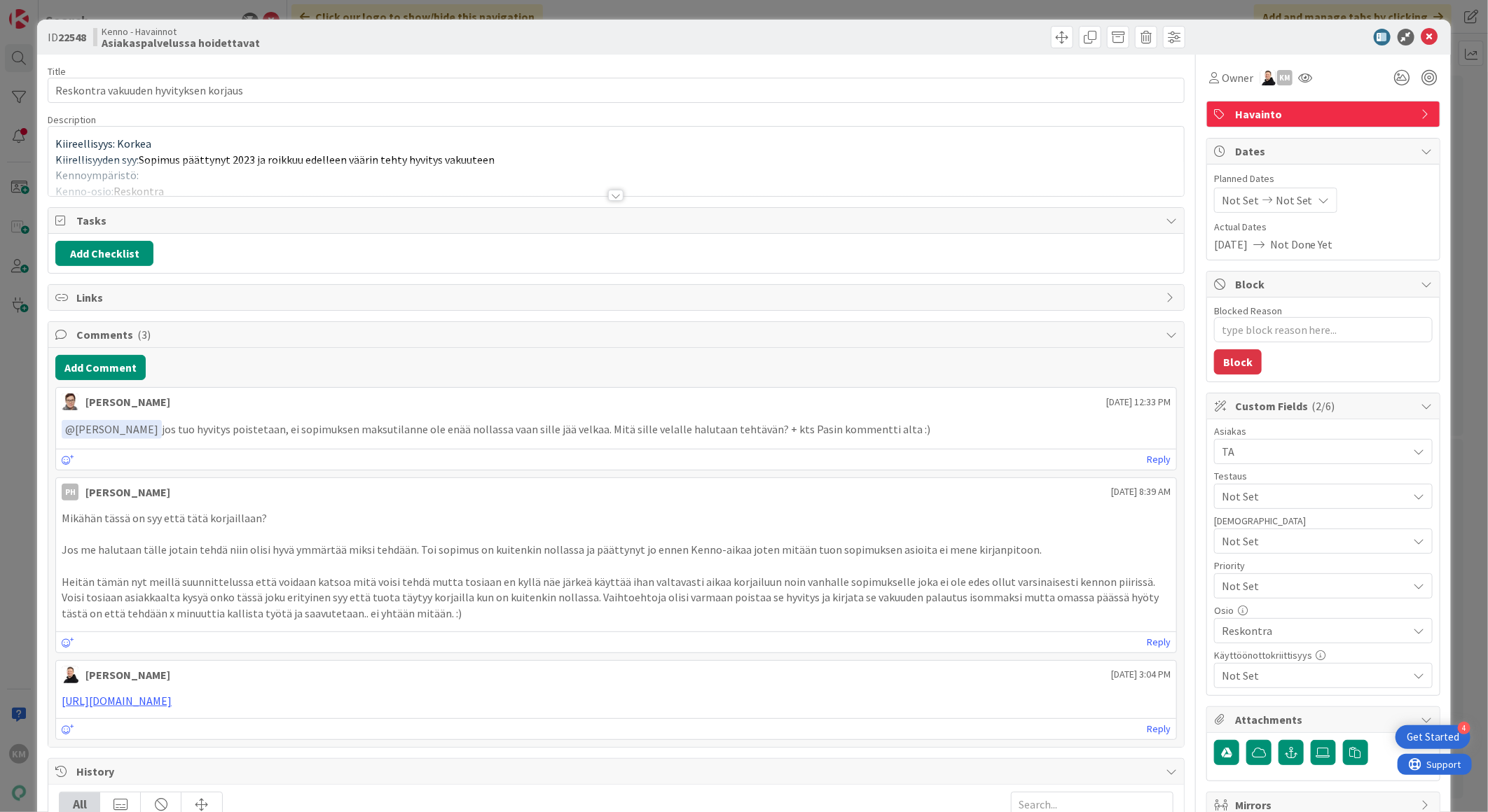
type textarea "x"
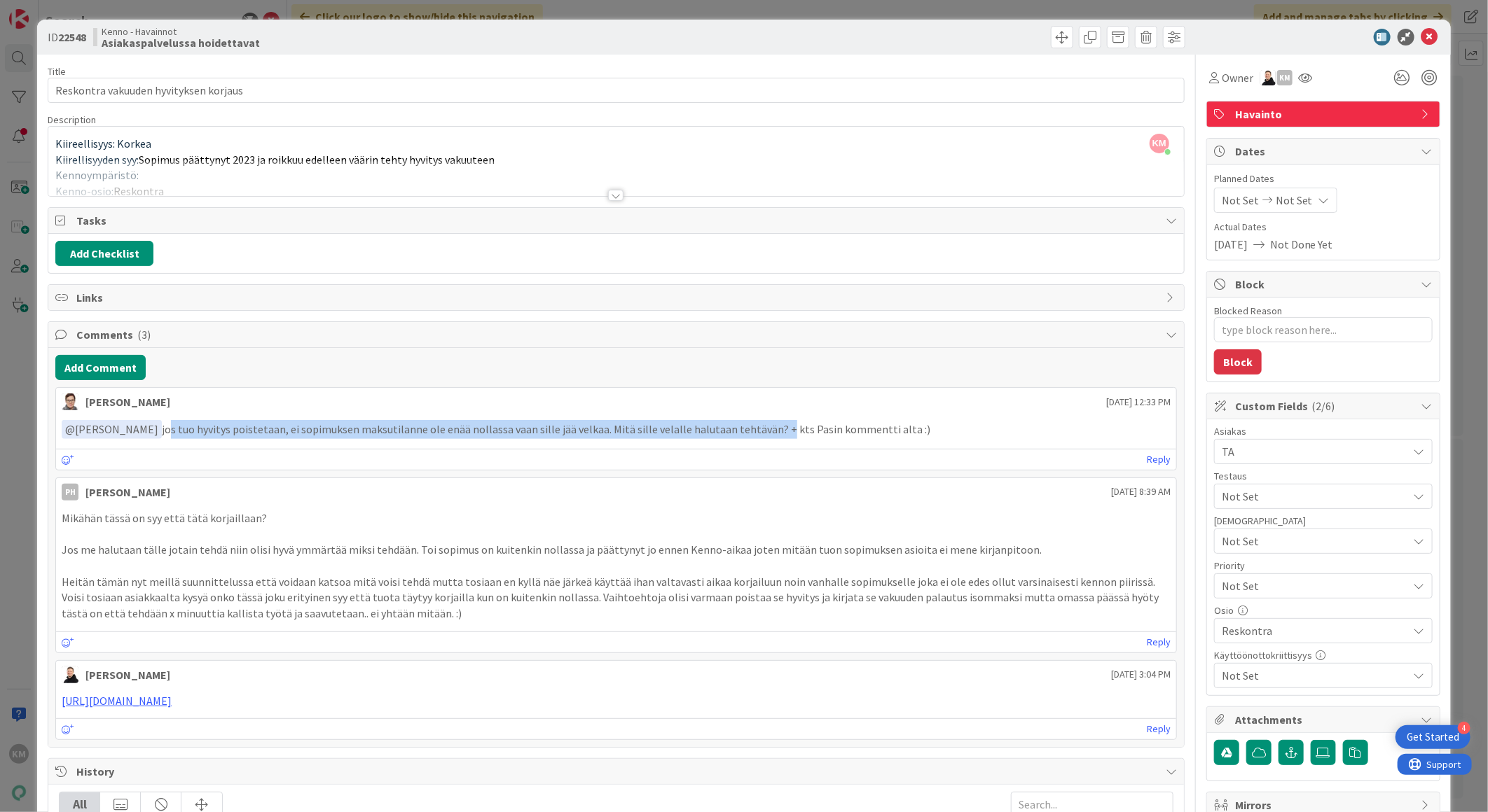
drag, startPoint x: 161, startPoint y: 430, endPoint x: 767, endPoint y: 438, distance: 606.1
click at [767, 438] on p "﻿ @ [PERSON_NAME] ﻿ jos tuo hyvitys poistetaan, ei sopimuksen maksutilanne ole …" at bounding box center [616, 429] width 1108 height 19
copy p "os tuo hyvitys poistetaan, ei sopimuksen maksutilanne ole enää nollassa vaan si…"
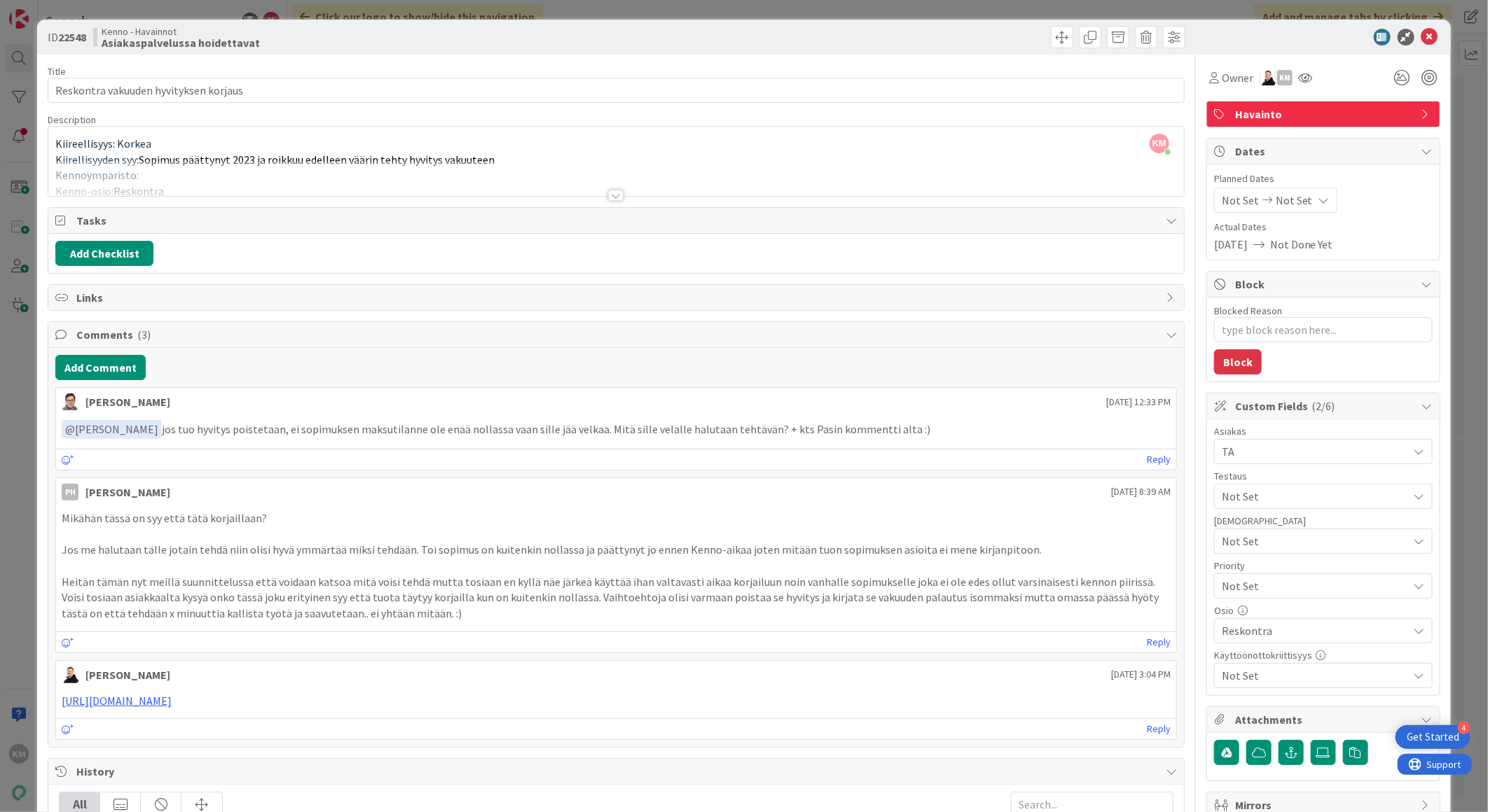
click at [888, 541] on p at bounding box center [616, 534] width 1108 height 16
click at [1421, 38] on icon at bounding box center [1429, 37] width 16 height 16
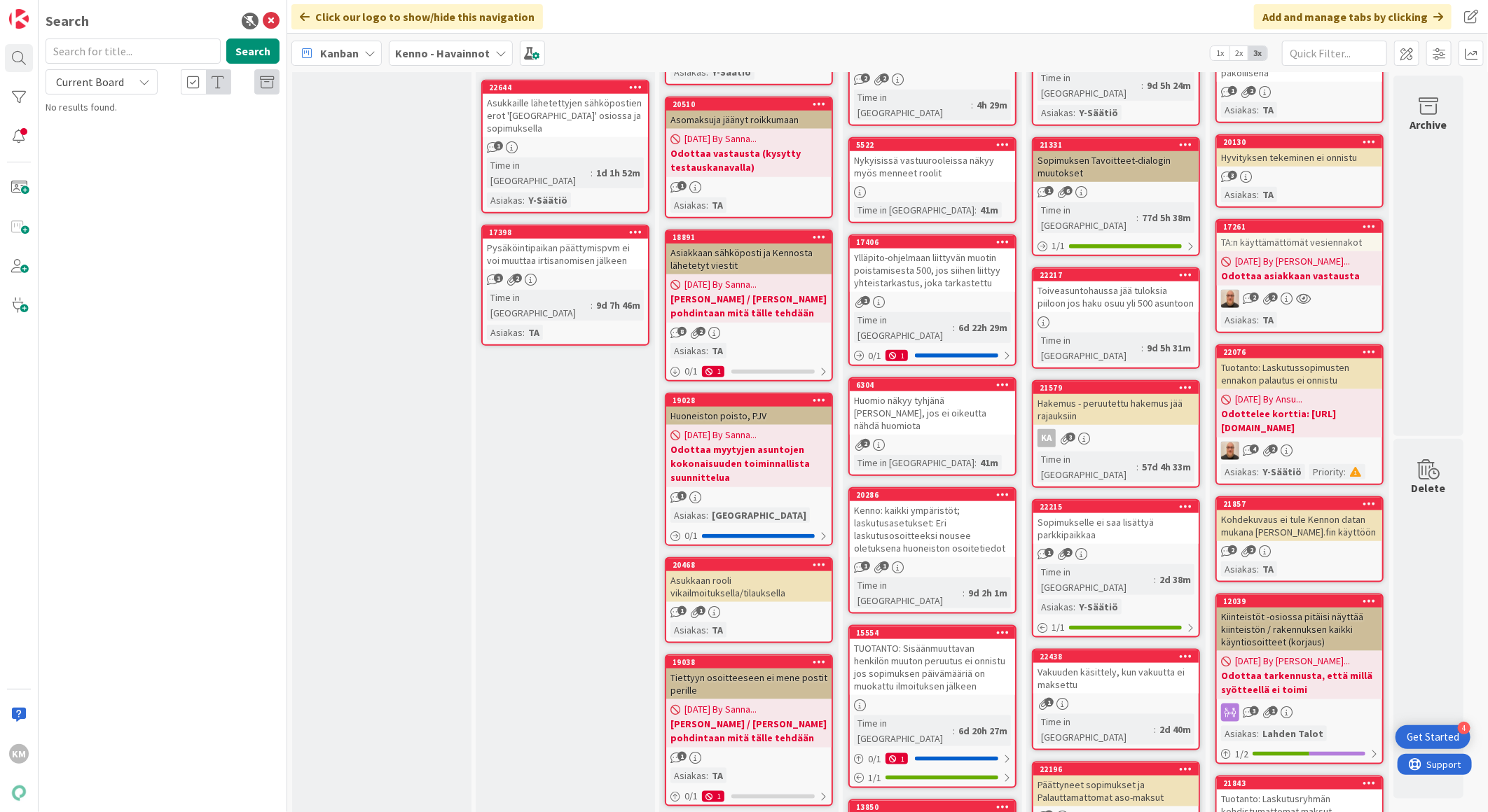
scroll to position [856, 0]
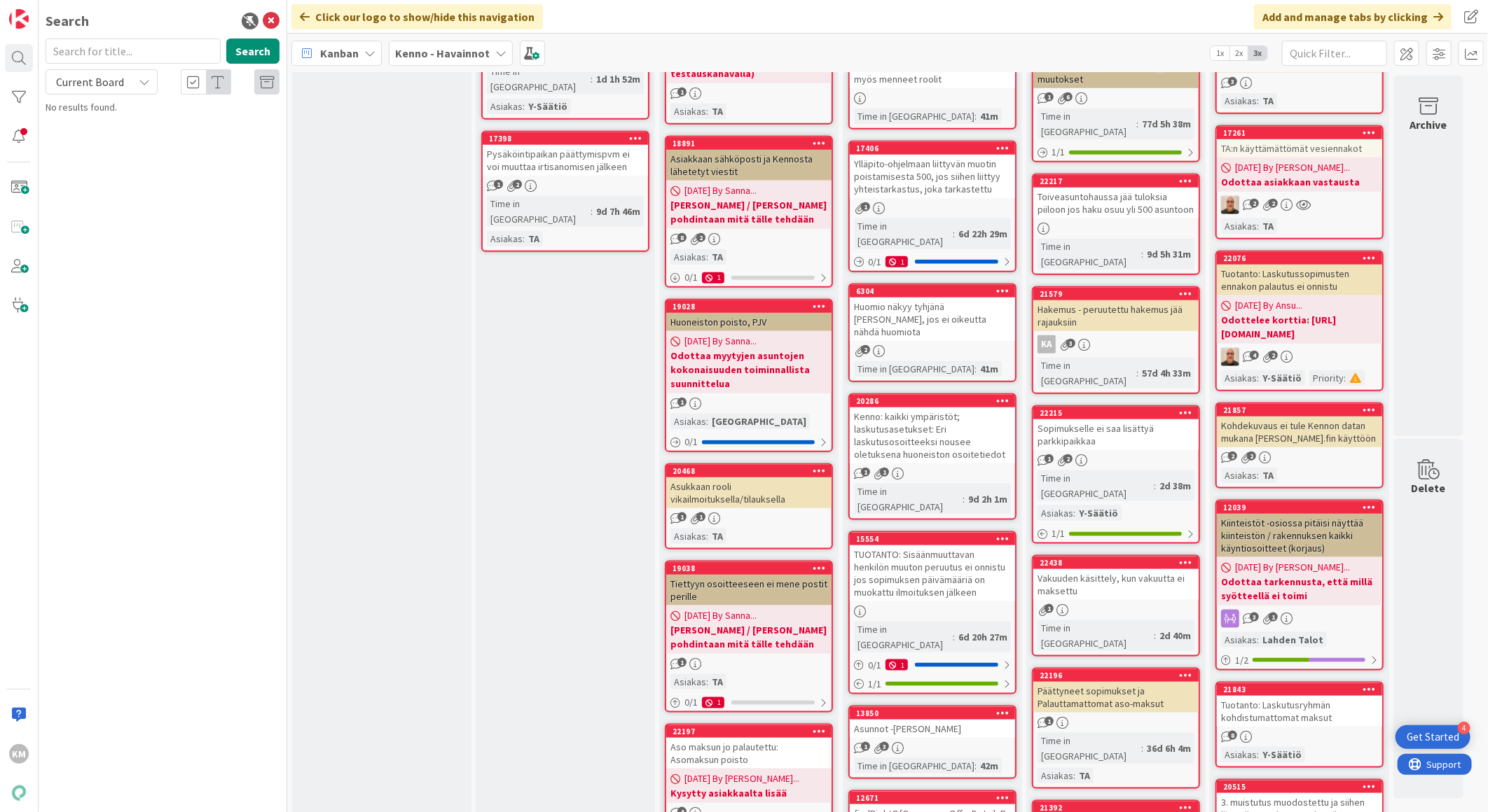
click at [1294, 160] on span "[DATE] By [PERSON_NAME]..." at bounding box center [1292, 167] width 115 height 15
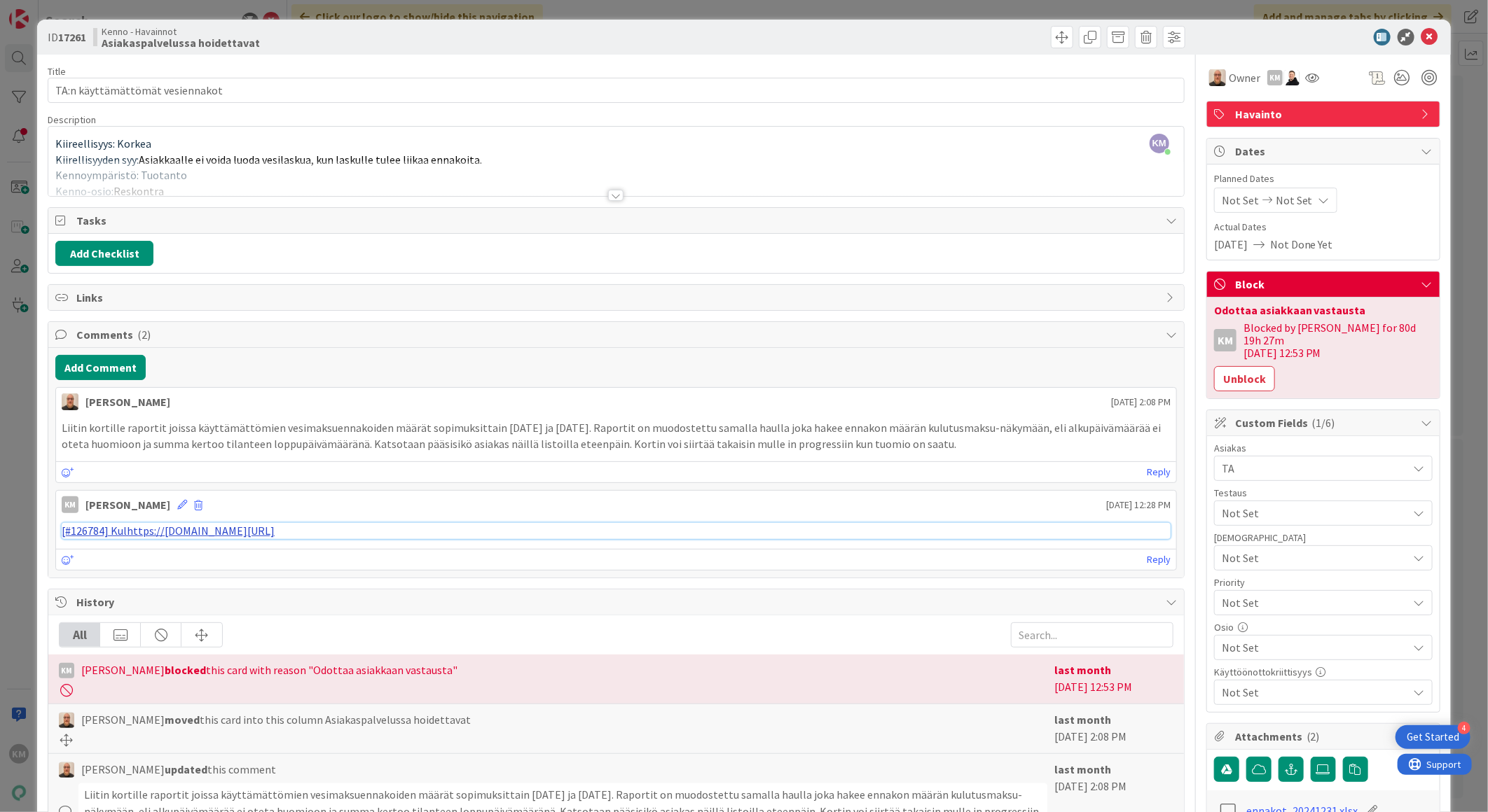
click at [263, 530] on link "[#126784] Kulhttps://[DOMAIN_NAME][URL]" at bounding box center [168, 530] width 213 height 14
click at [122, 364] on button "Add Comment" at bounding box center [100, 368] width 90 height 25
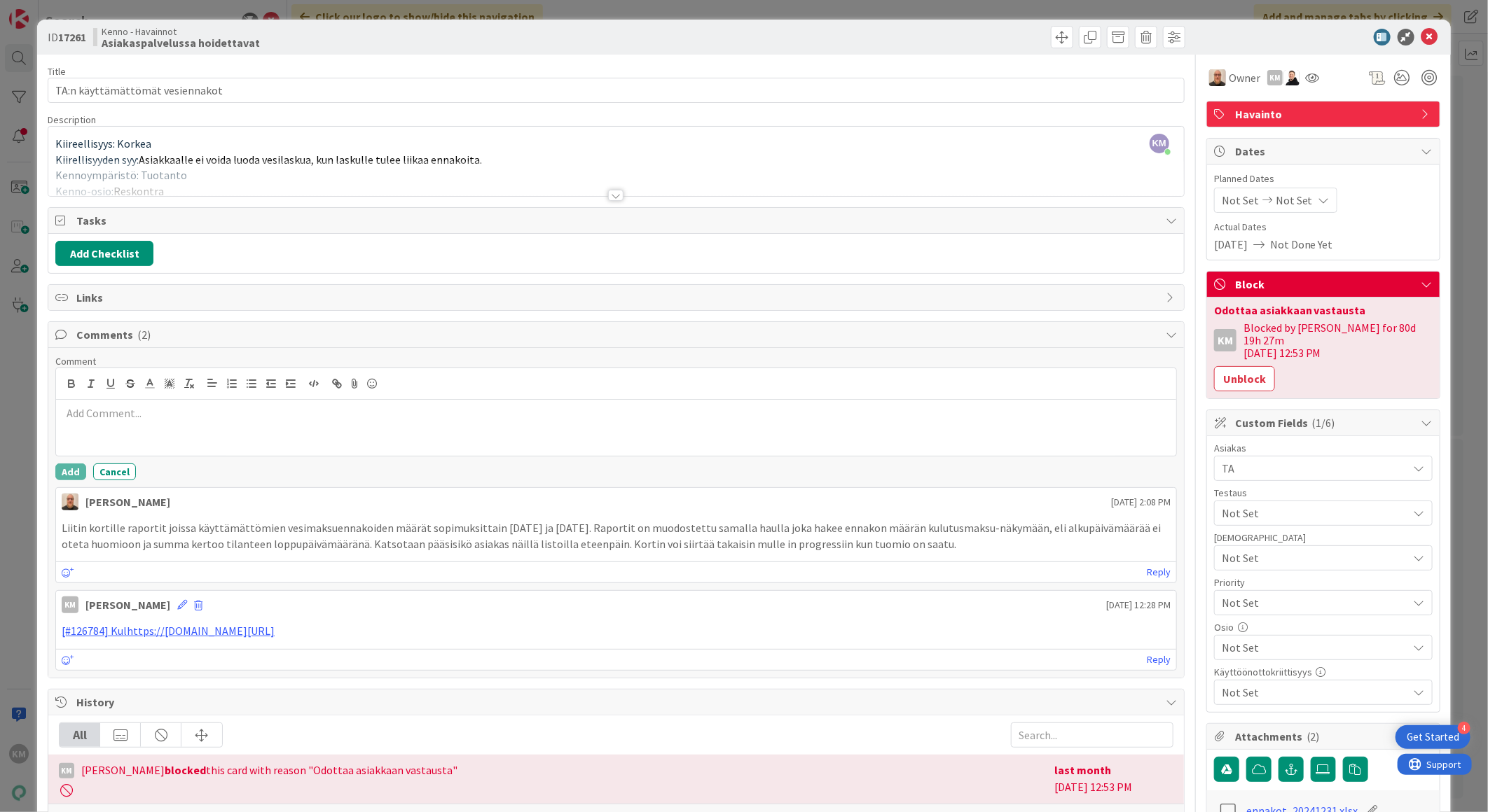
drag, startPoint x: 96, startPoint y: 416, endPoint x: 77, endPoint y: 416, distance: 19.0
click at [77, 416] on p at bounding box center [616, 413] width 1108 height 16
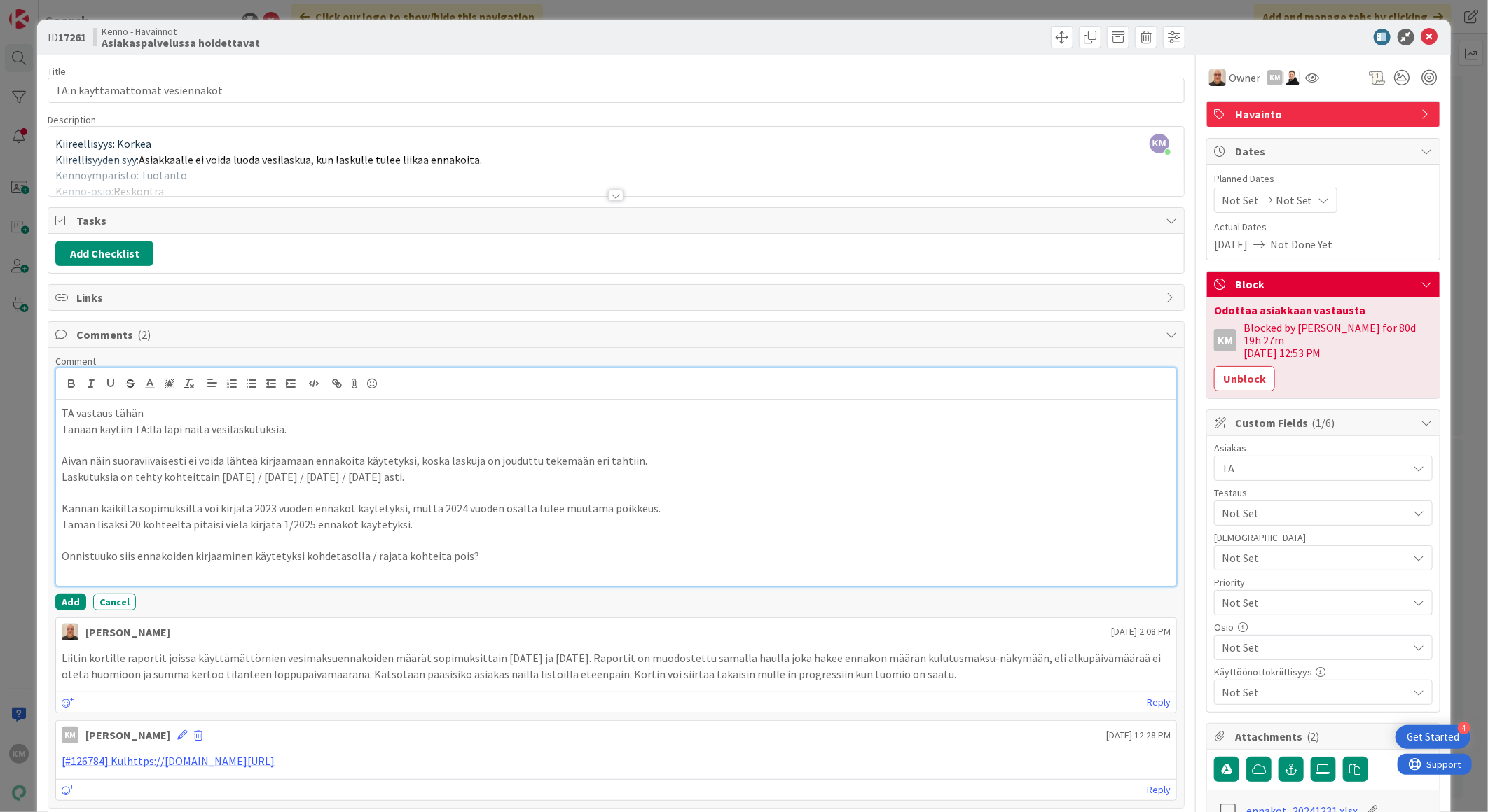
click at [503, 560] on p "Onnistuuko siis ennakoiden kirjaaminen käytetyksi kohdetasolla / rajata kohteit…" at bounding box center [616, 556] width 1108 height 16
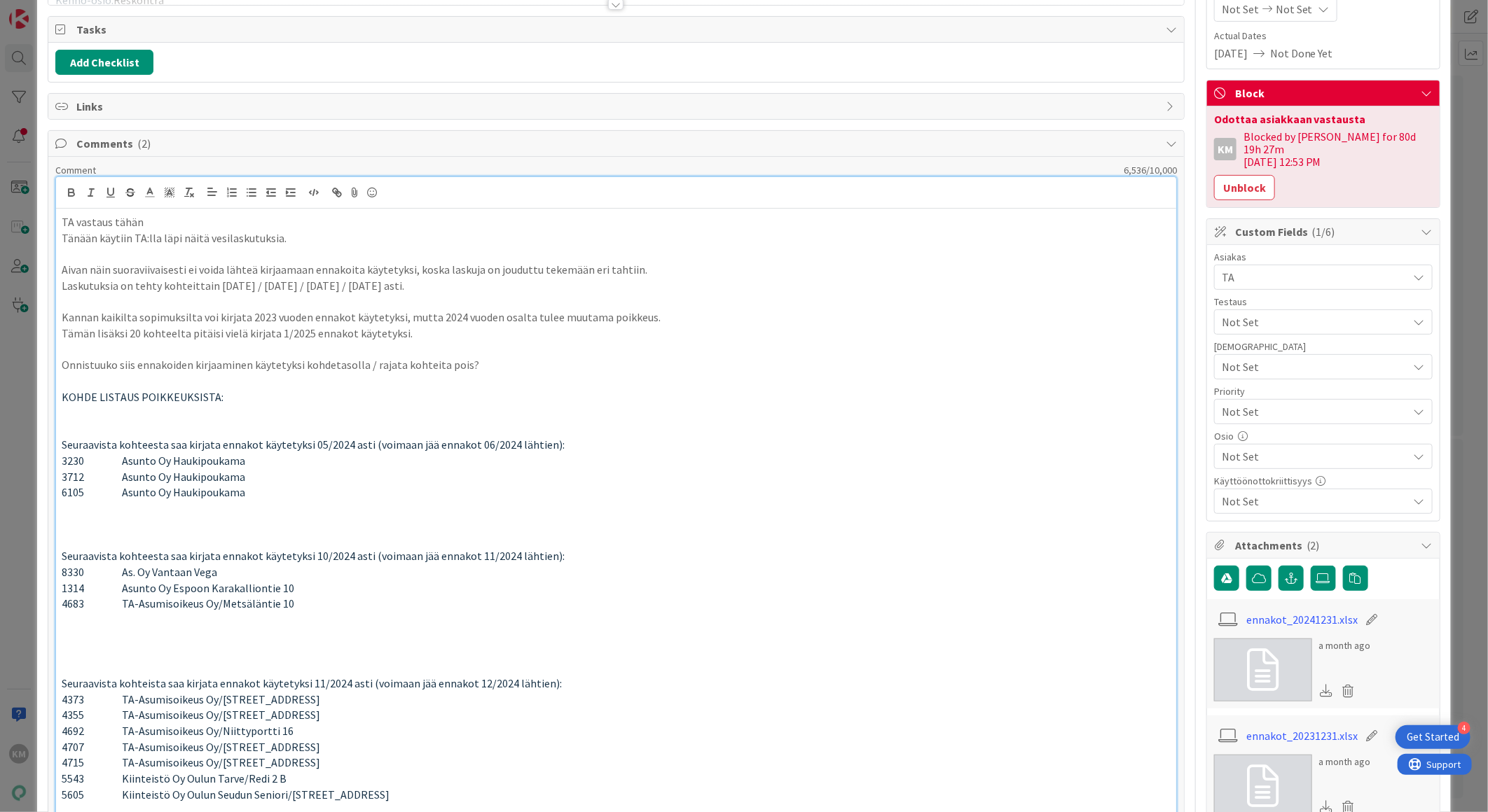
scroll to position [175, 0]
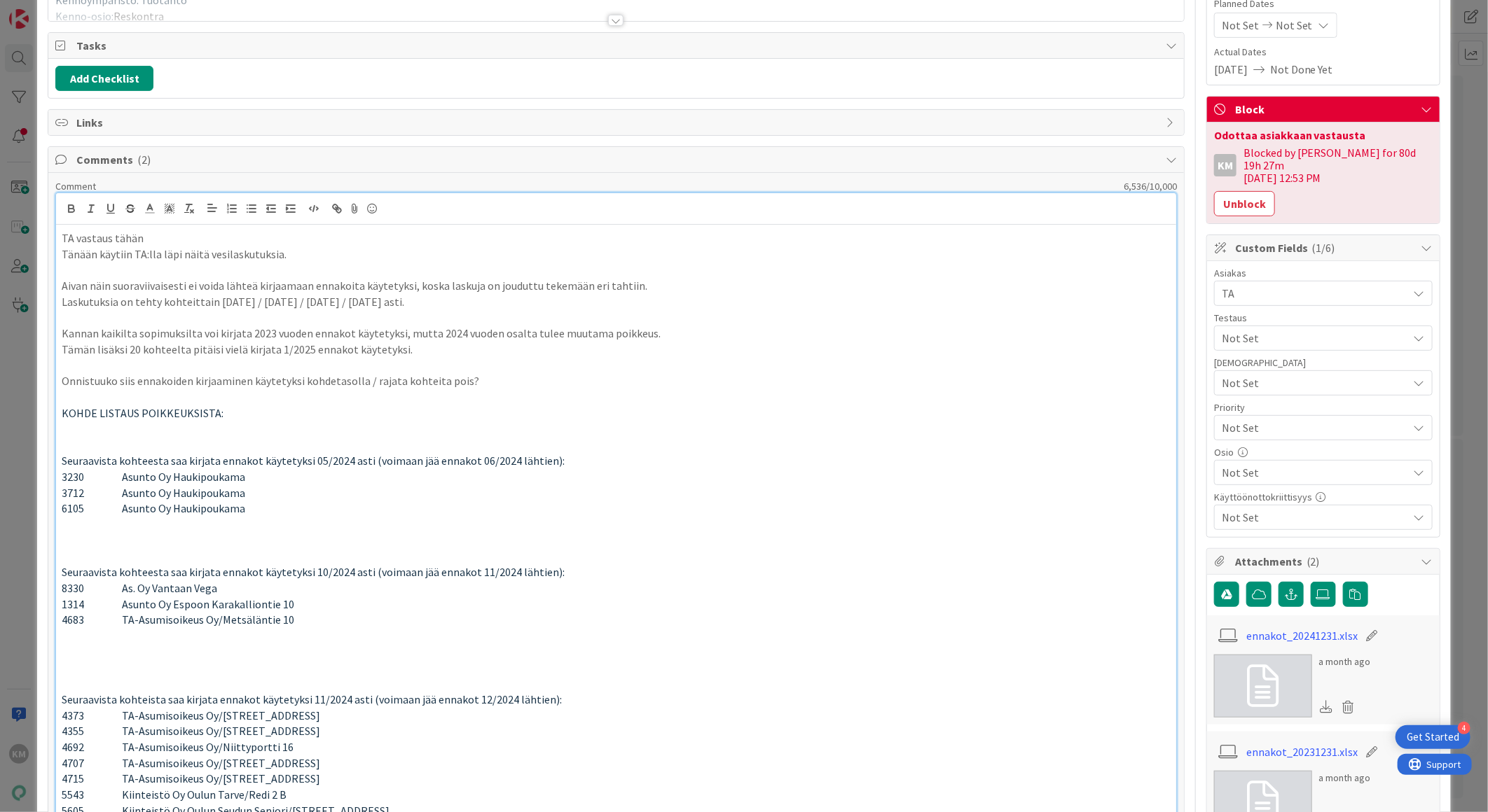
click at [474, 382] on p "Onnistuuko siis ennakoiden kirjaaminen käytetyksi kohdetasolla / rajata kohteit…" at bounding box center [616, 381] width 1108 height 16
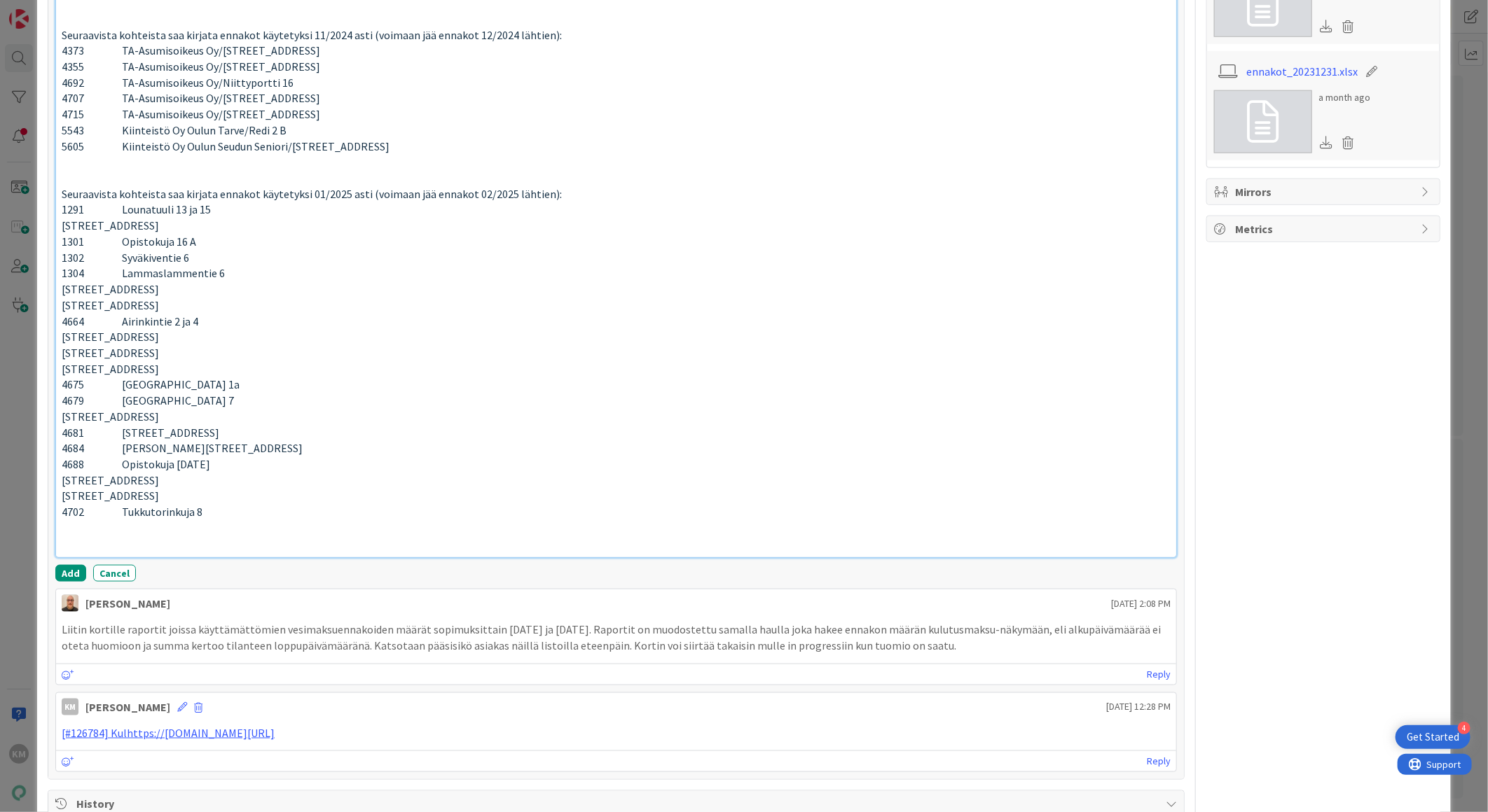
scroll to position [1166, 0]
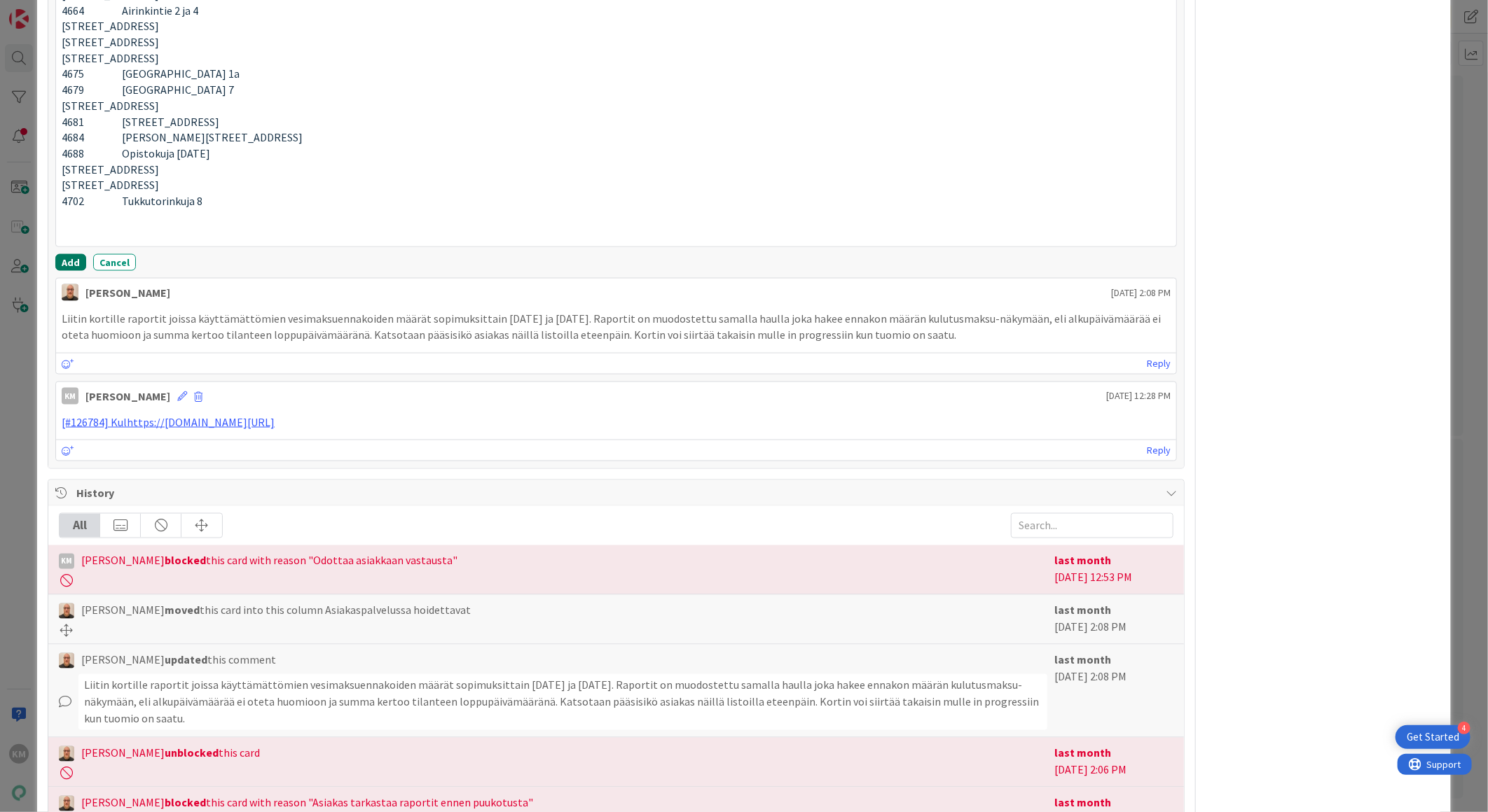
click at [70, 262] on button "Add" at bounding box center [71, 262] width 31 height 16
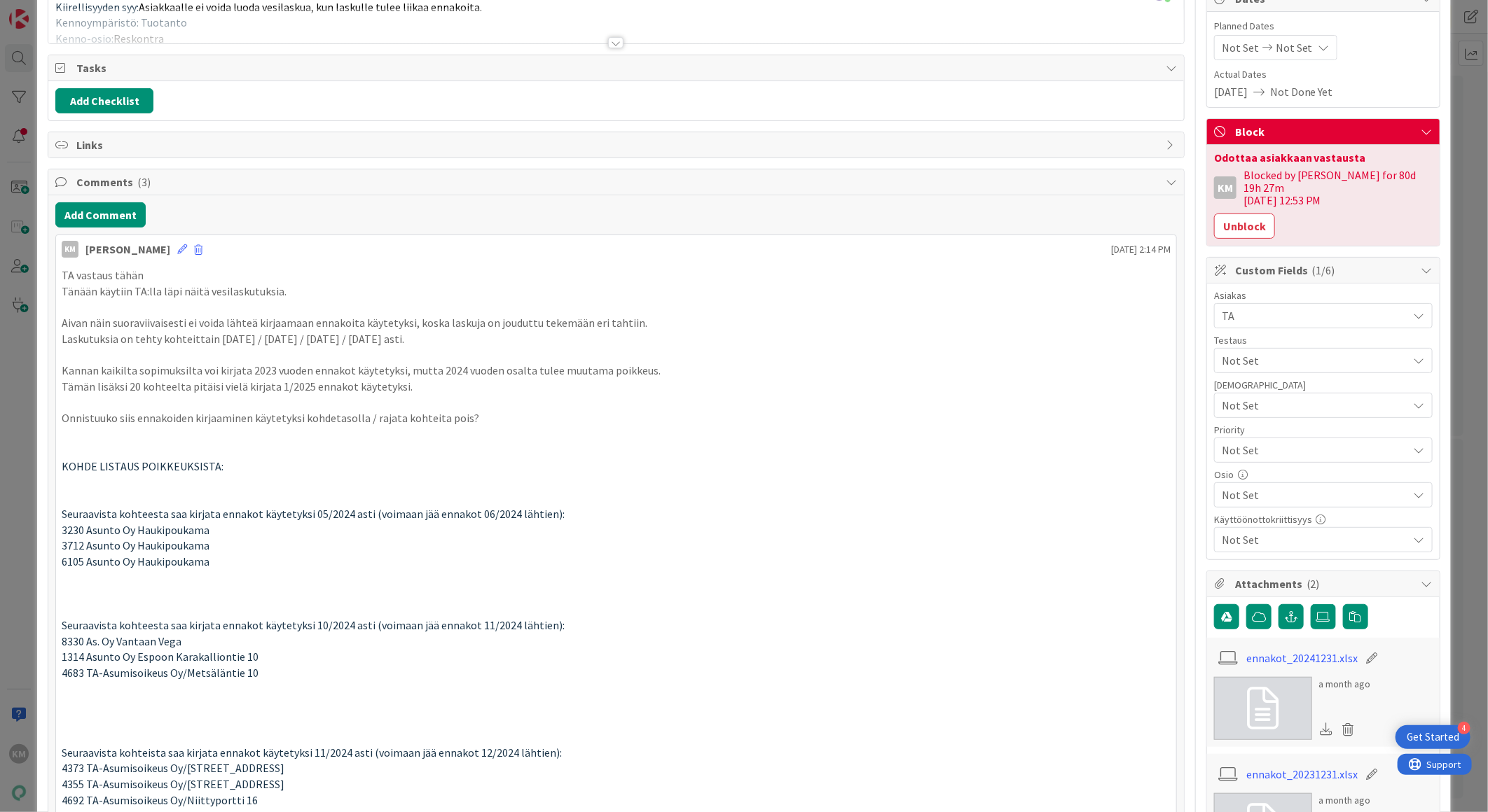
scroll to position [0, 0]
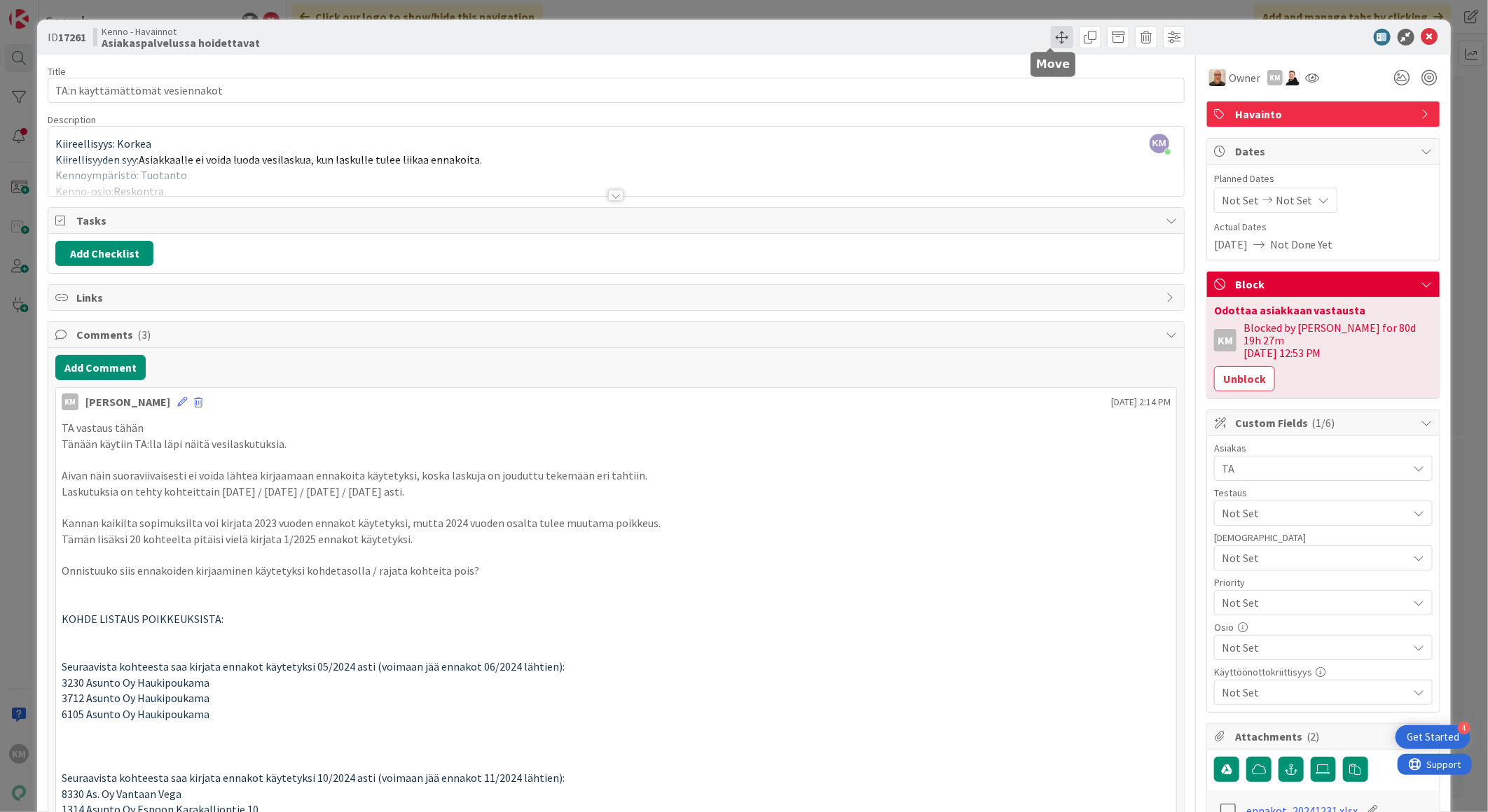
click at [1054, 38] on span at bounding box center [1062, 36] width 23 height 23
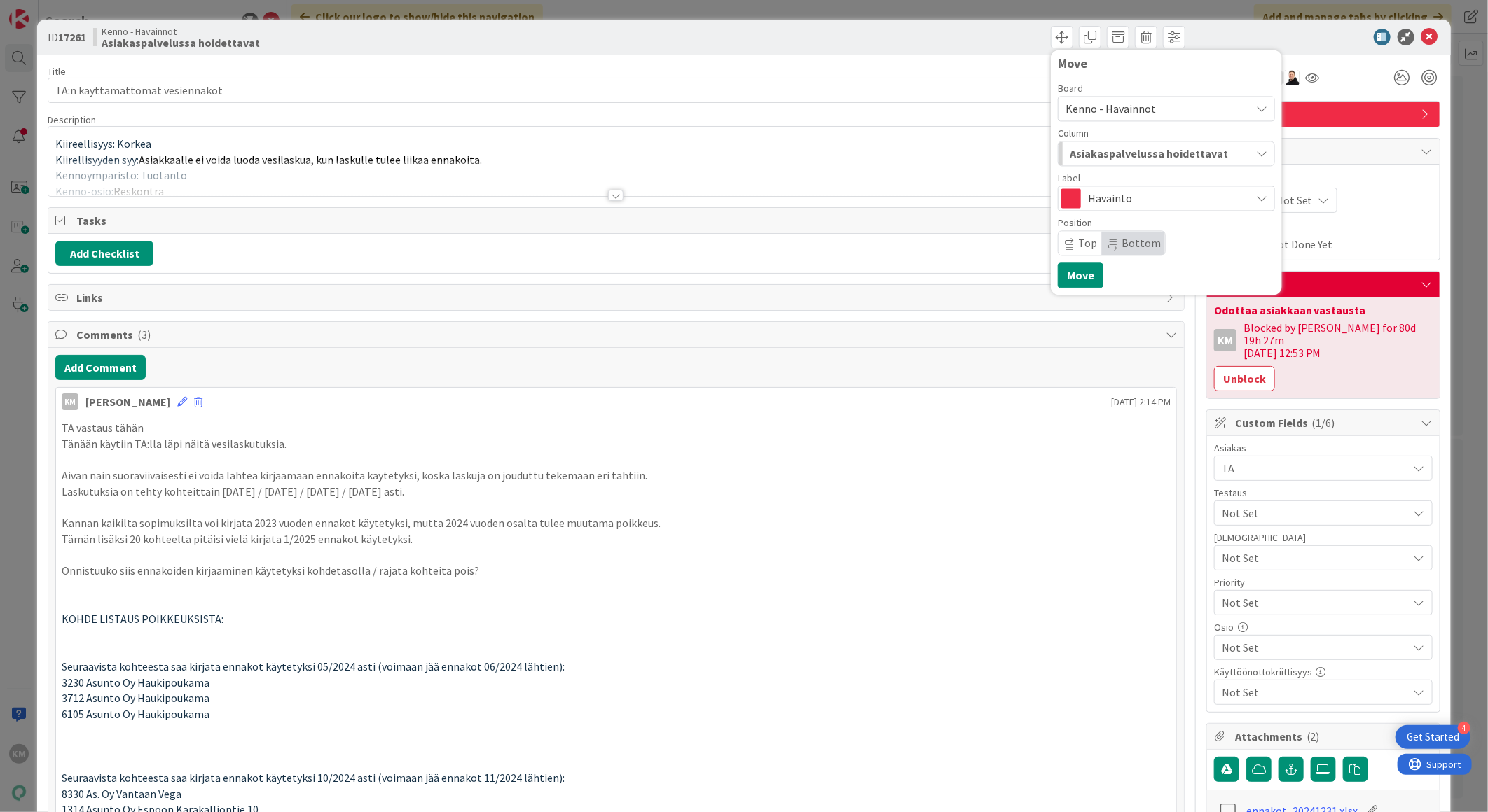
click at [1233, 156] on div "Asiakaspalvelussa hoidettavat" at bounding box center [1158, 153] width 184 height 23
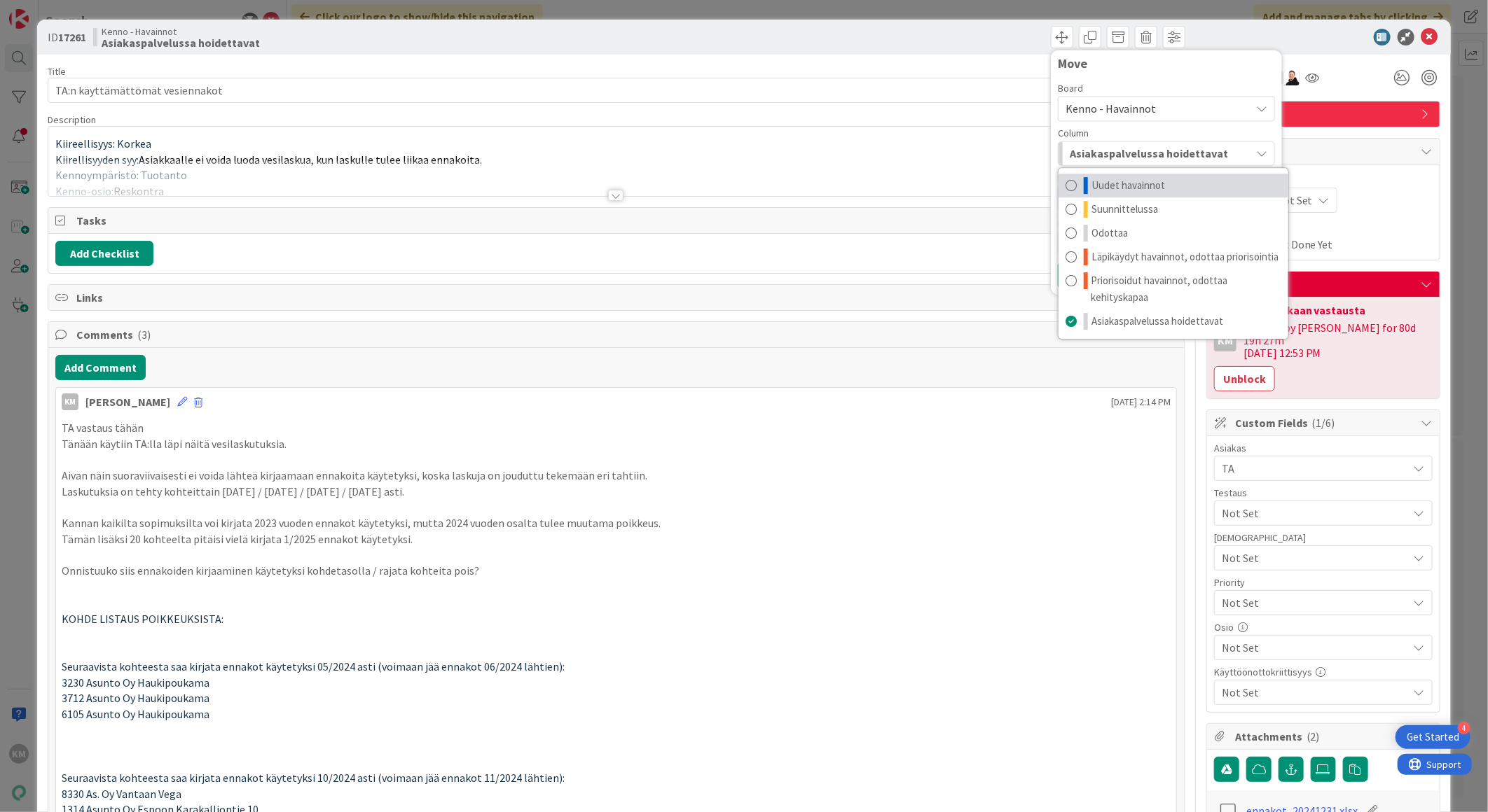
click at [1151, 187] on span "Uudet havainnot" at bounding box center [1127, 186] width 74 height 16
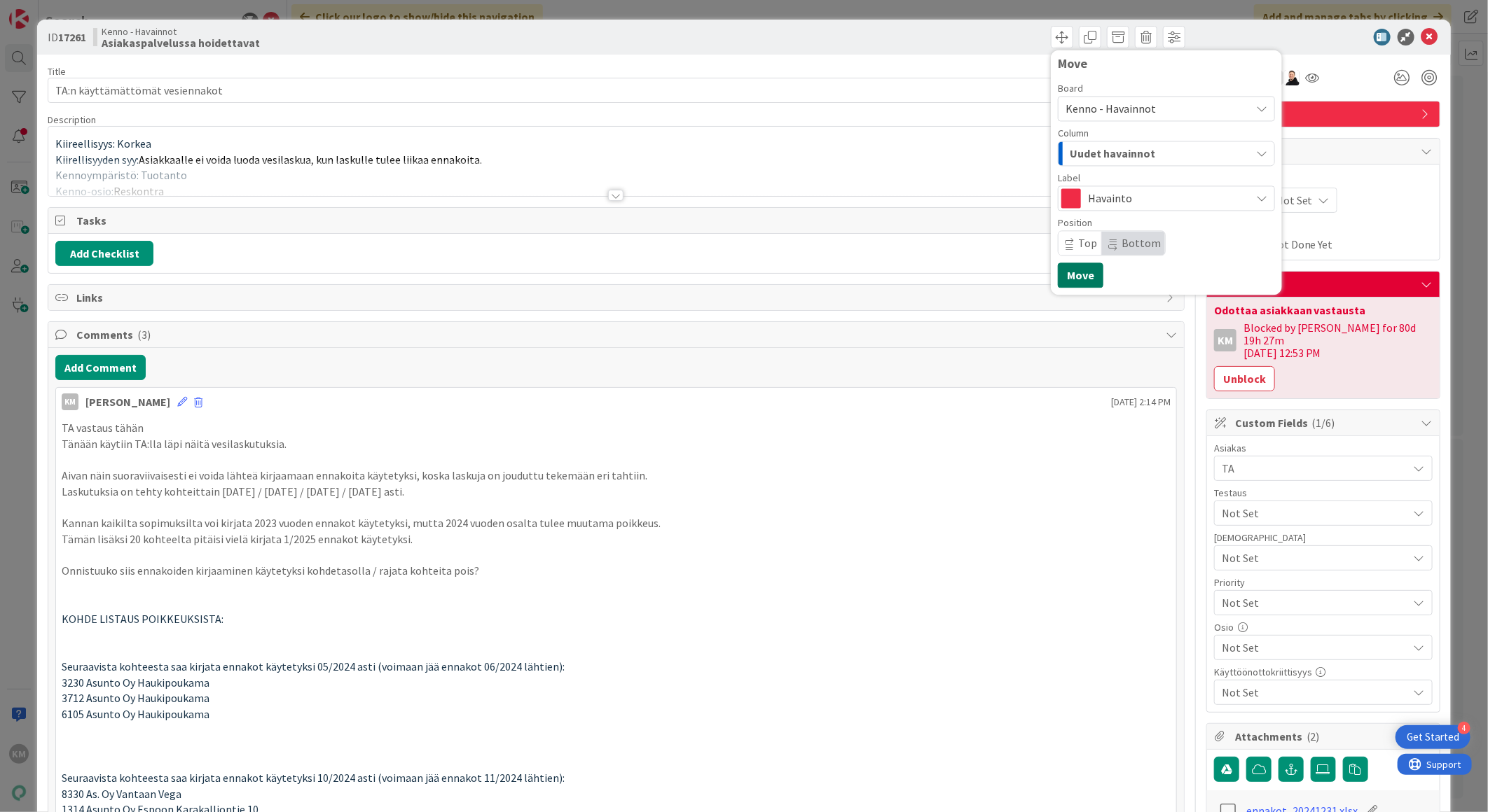
click at [1069, 277] on button "Move" at bounding box center [1080, 275] width 46 height 25
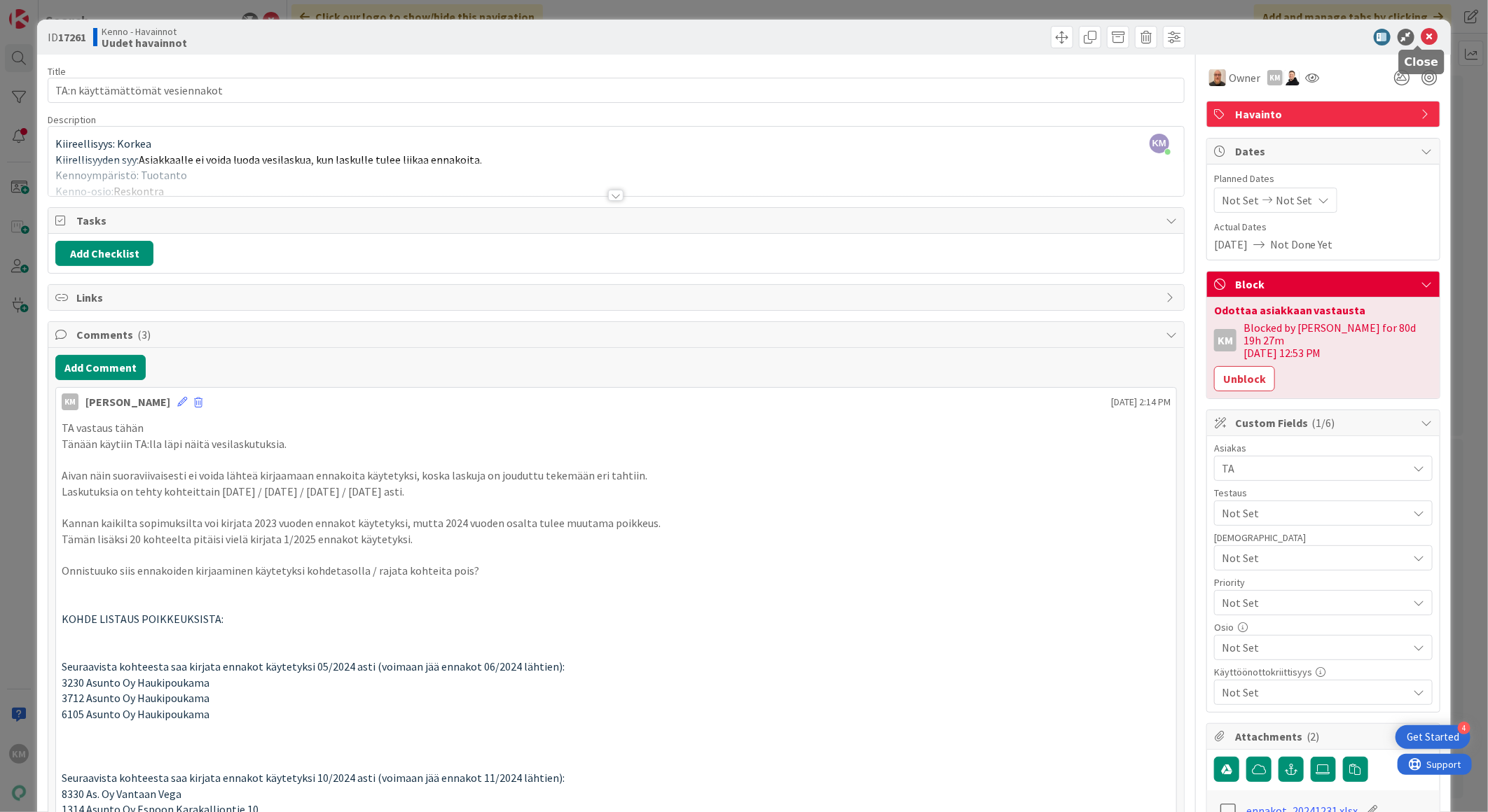
click at [1421, 38] on icon at bounding box center [1429, 37] width 16 height 16
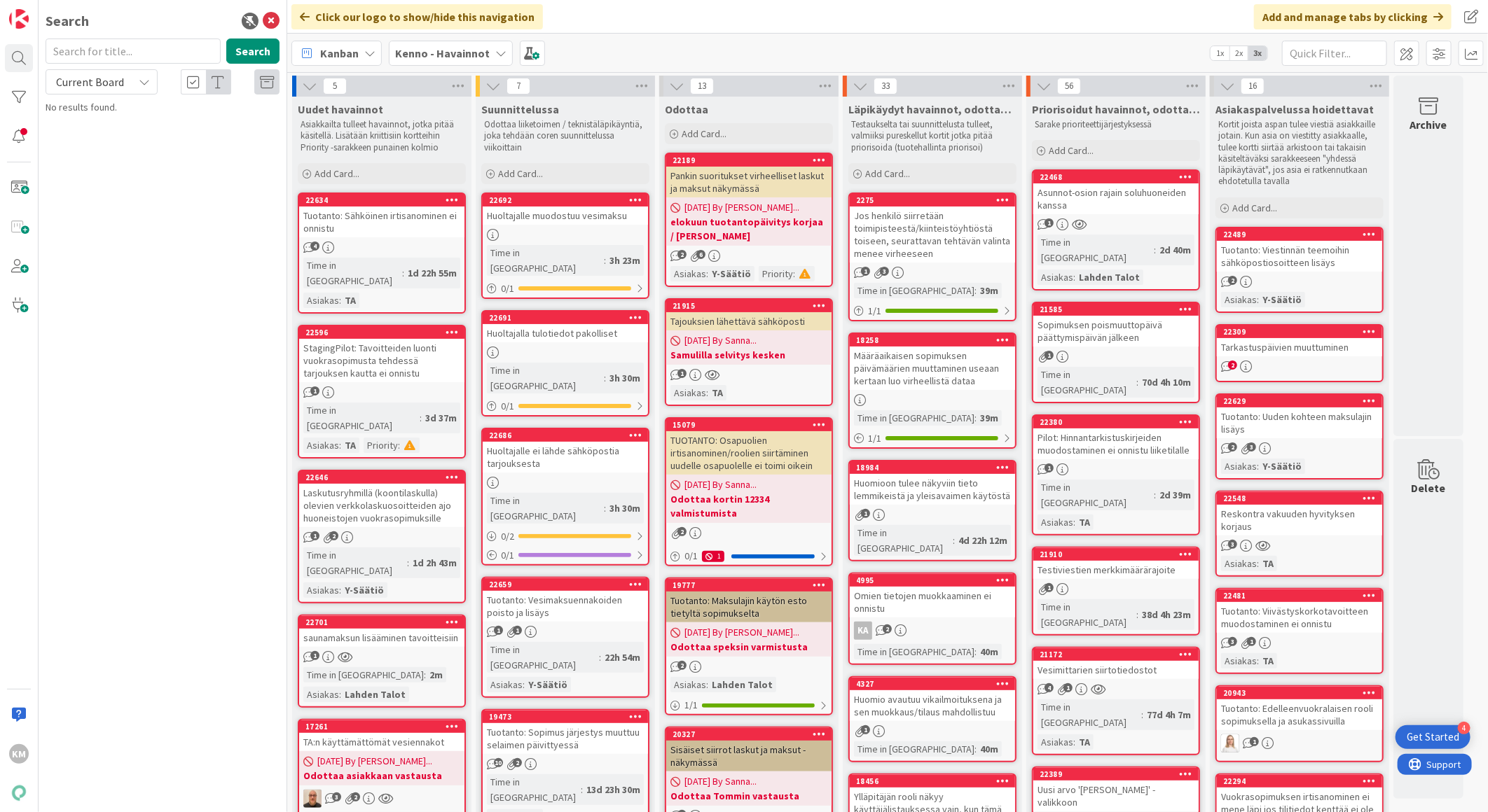
click at [410, 629] on div "saunamaksun lisääminen tavoitteisiin" at bounding box center [382, 638] width 166 height 18
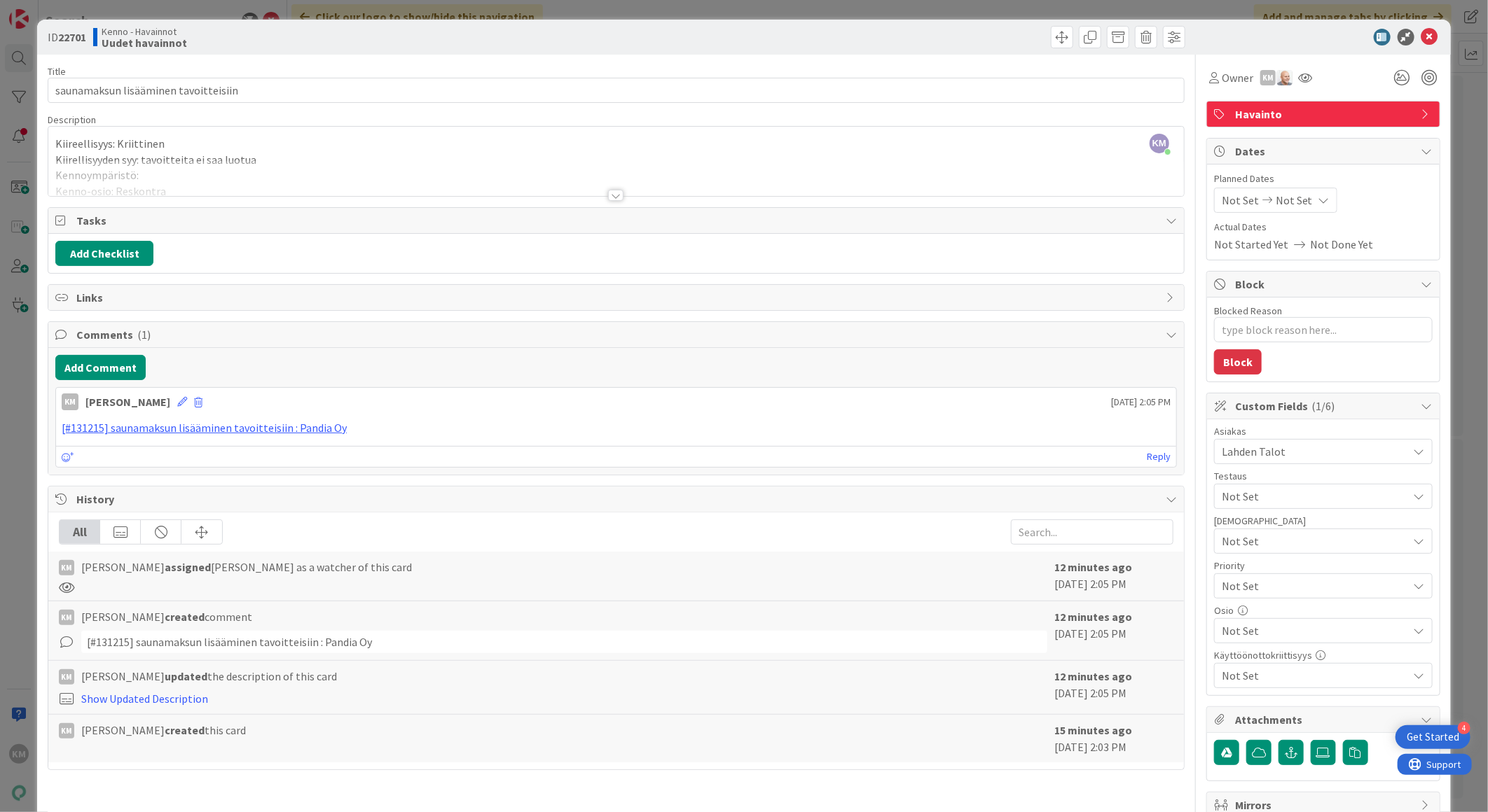
type textarea "x"
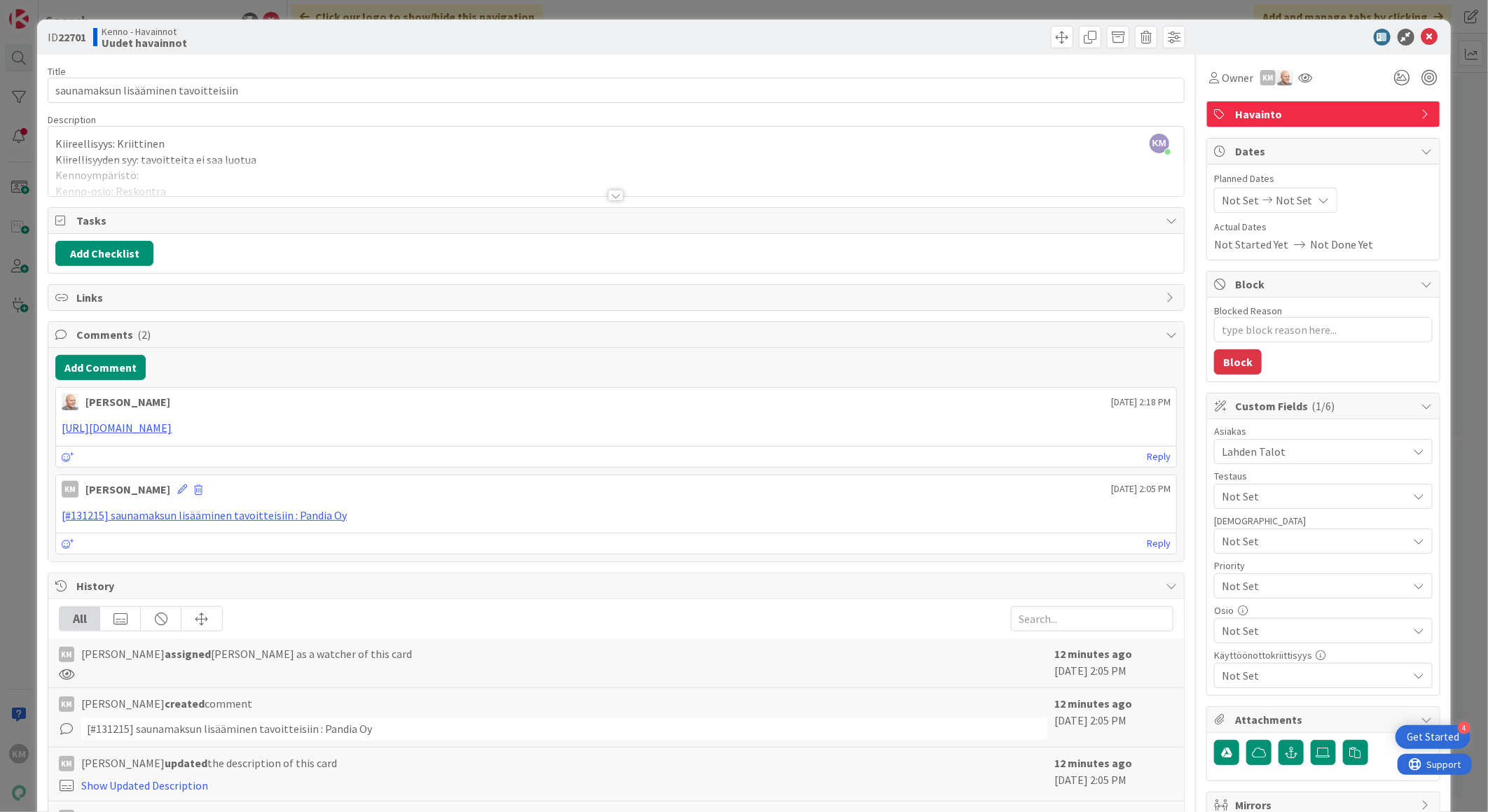
click at [608, 196] on div at bounding box center [616, 195] width 15 height 11
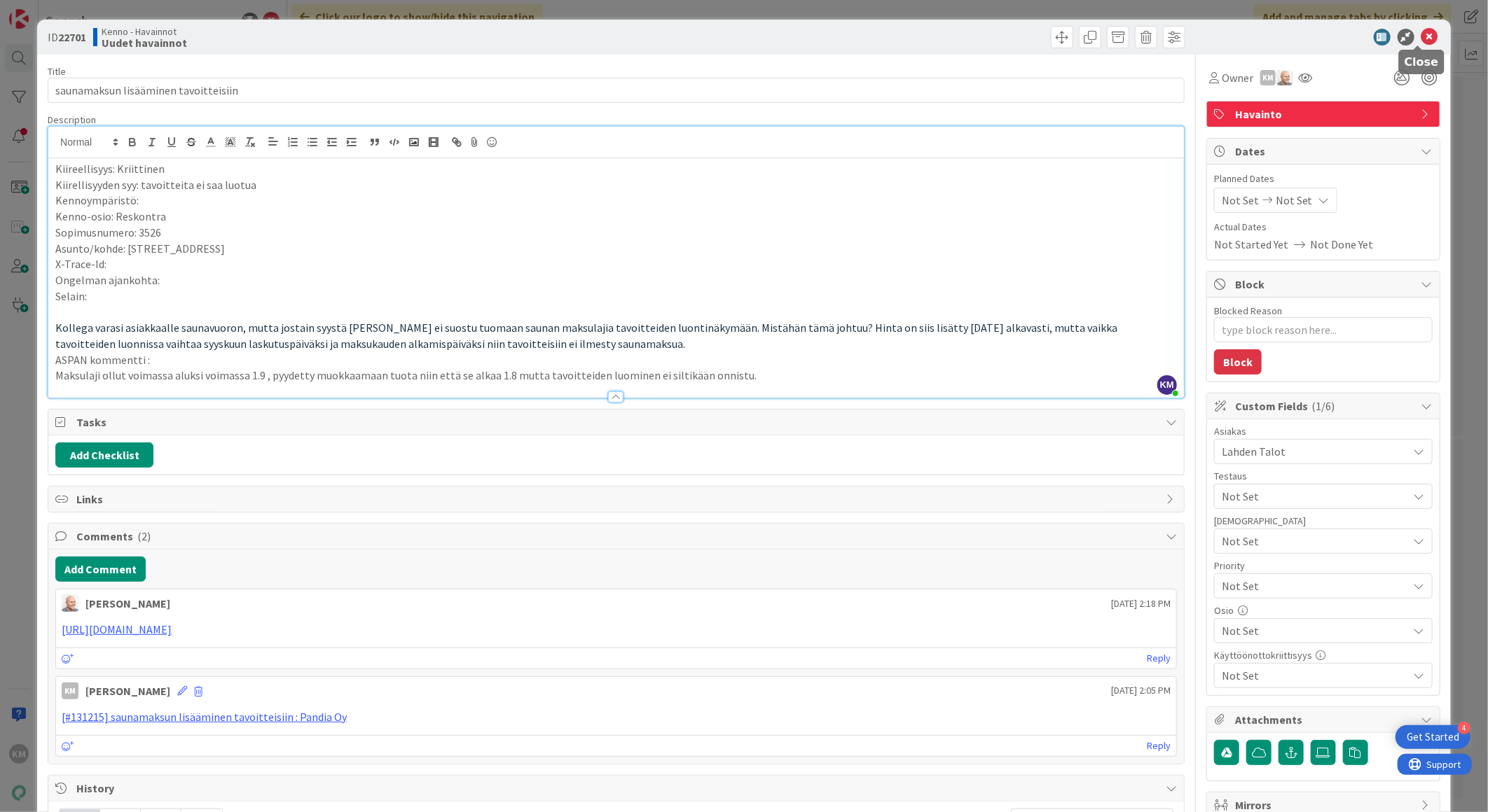
click at [1422, 36] on icon at bounding box center [1429, 37] width 16 height 16
